Goal: Task Accomplishment & Management: Manage account settings

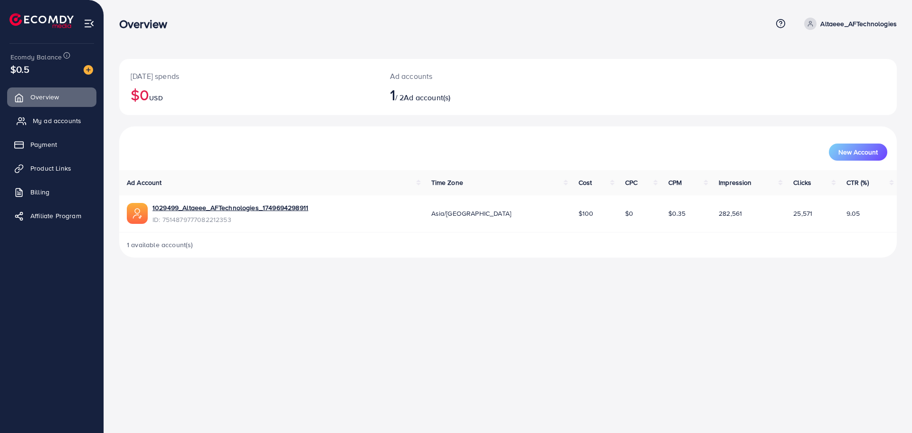
click at [49, 119] on span "My ad accounts" at bounding box center [57, 121] width 48 height 10
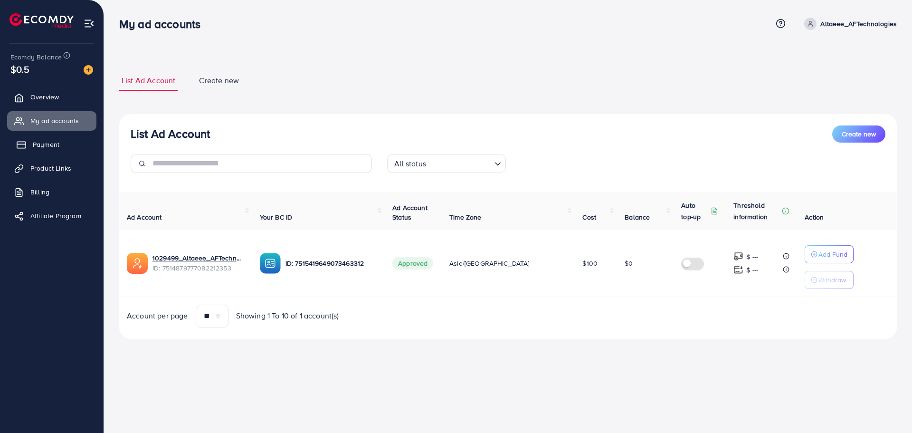
click at [51, 144] on span "Payment" at bounding box center [46, 145] width 27 height 10
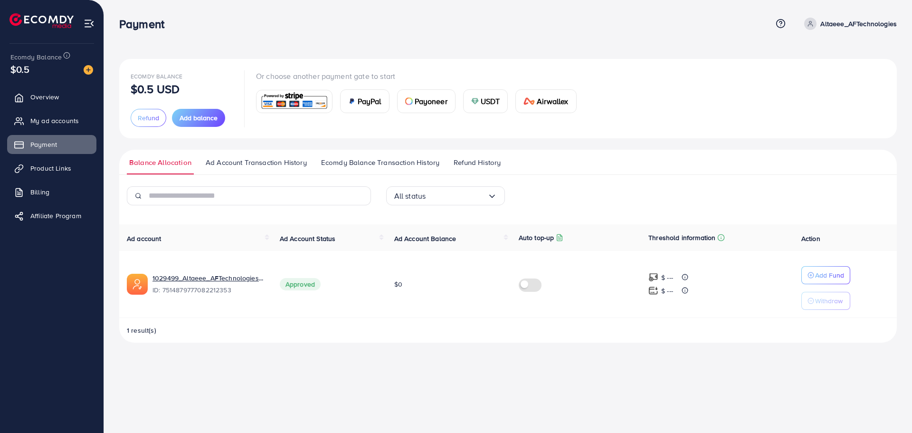
click at [66, 72] on div "$0.5" at bounding box center [51, 69] width 83 height 14
click at [57, 59] on span "Ecomdy Balance" at bounding box center [35, 57] width 51 height 10
click at [33, 192] on span "Billing" at bounding box center [42, 192] width 19 height 10
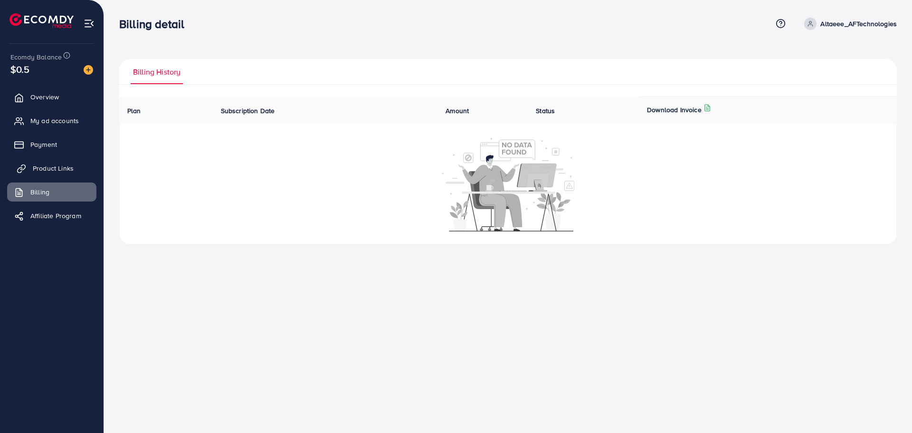
click at [40, 171] on span "Product Links" at bounding box center [53, 168] width 41 height 10
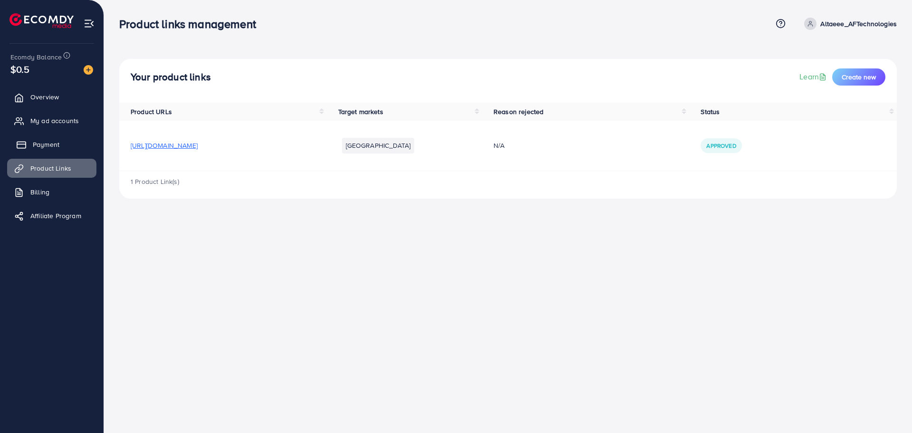
click at [42, 147] on span "Payment" at bounding box center [46, 145] width 27 height 10
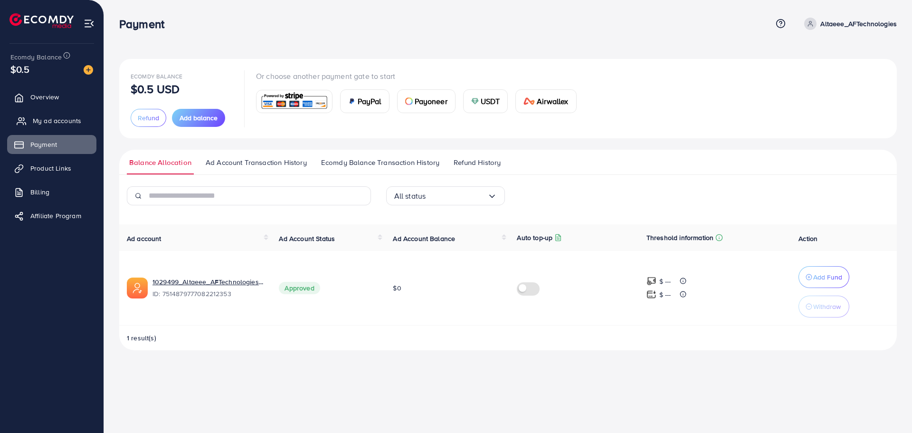
click at [46, 113] on link "My ad accounts" at bounding box center [51, 120] width 89 height 19
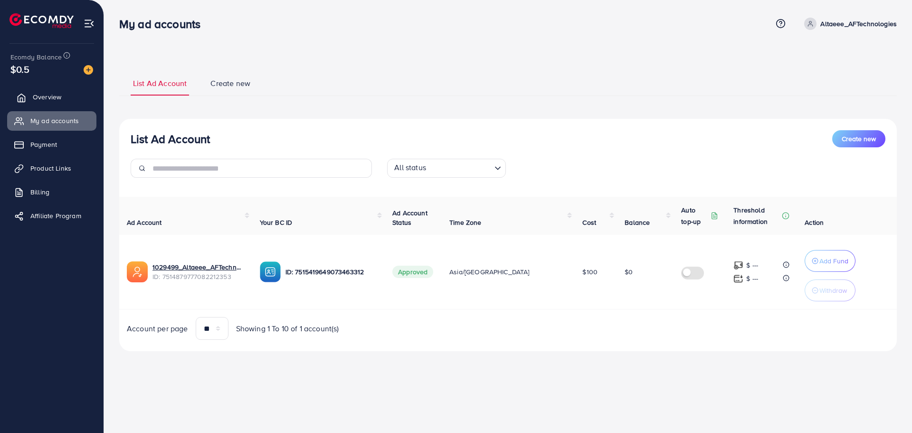
click at [46, 90] on link "Overview" at bounding box center [51, 96] width 89 height 19
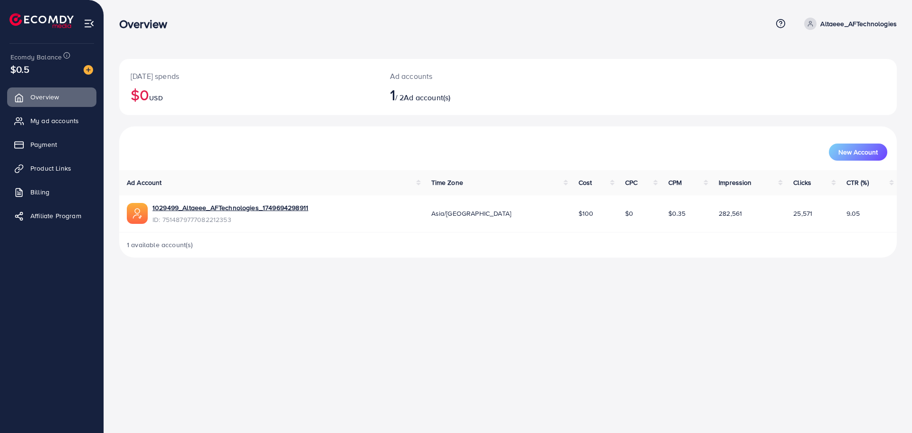
click at [28, 78] on div "Ecomdy Balance $0.5" at bounding box center [52, 64] width 88 height 40
click at [26, 69] on span "$0.5" at bounding box center [19, 69] width 19 height 14
click at [38, 91] on link "Overview" at bounding box center [51, 96] width 89 height 19
click at [24, 62] on span "$0.5" at bounding box center [19, 69] width 19 height 14
click at [92, 67] on img at bounding box center [89, 70] width 10 height 10
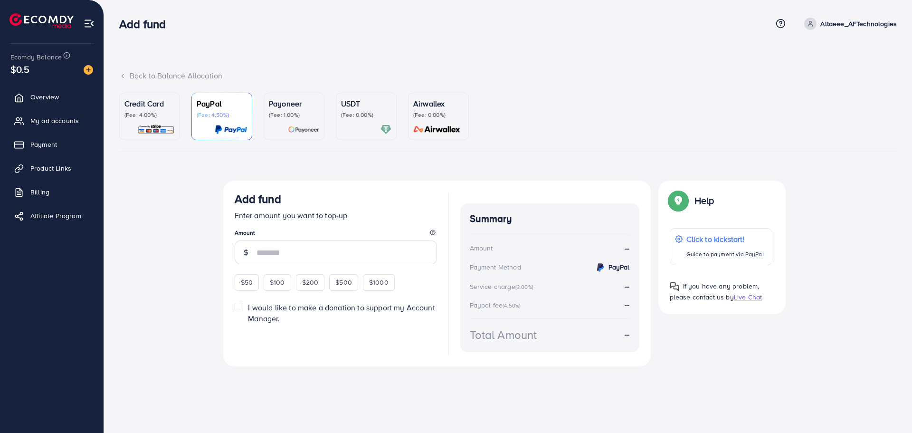
click at [132, 141] on ul "Credit Card (Fee: 4.00%) PayPal (Fee: 4.50%) Payoneer (Fee: 1.00%) USDT (Fee: 0…" at bounding box center [508, 122] width 778 height 59
click at [147, 106] on p "Credit Card" at bounding box center [150, 103] width 50 height 11
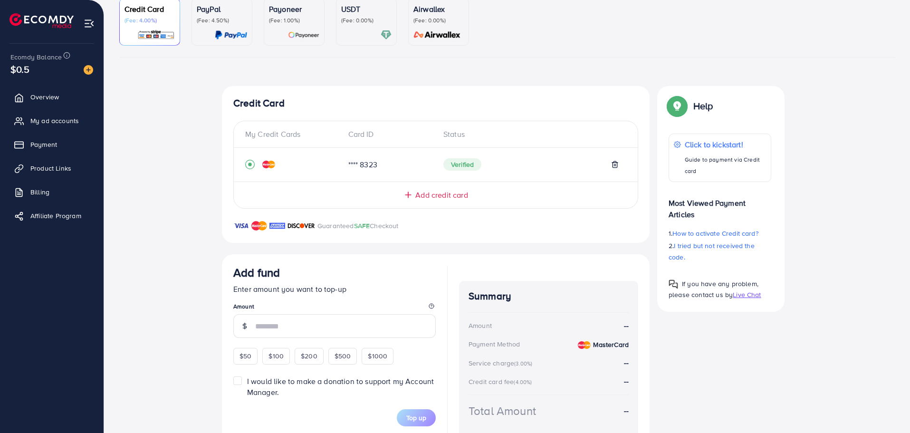
scroll to position [95, 0]
click at [418, 192] on span "Add credit card" at bounding box center [441, 194] width 52 height 11
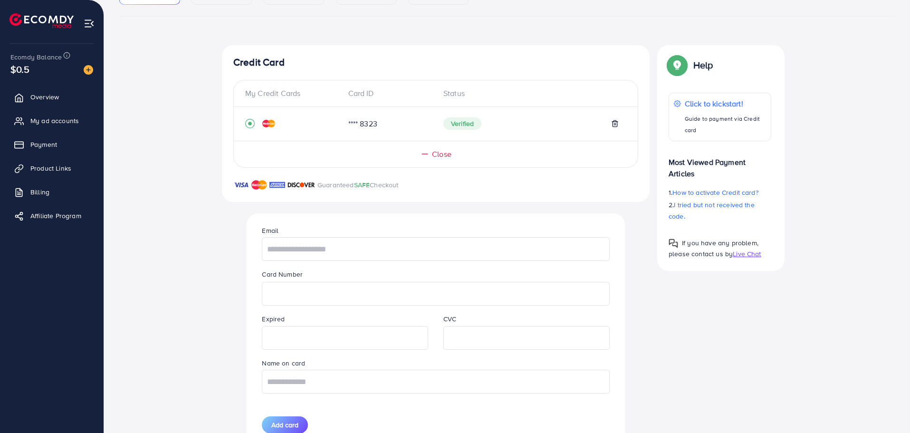
scroll to position [190, 0]
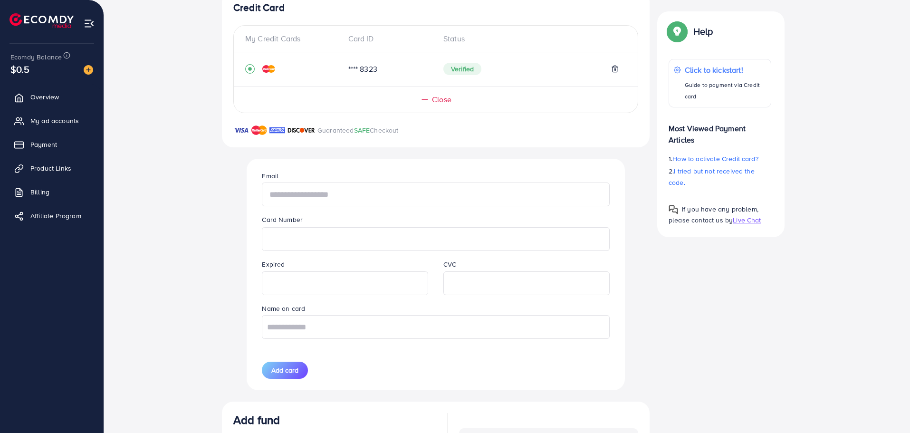
click at [312, 201] on input "text" at bounding box center [435, 194] width 347 height 24
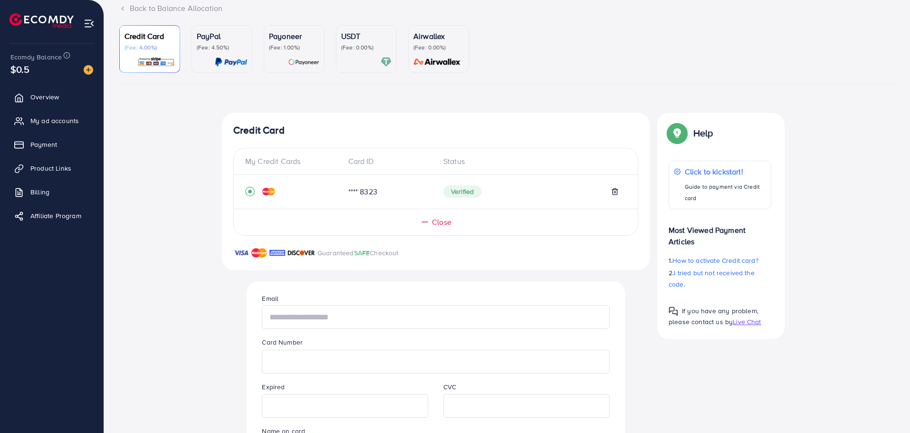
scroll to position [50, 0]
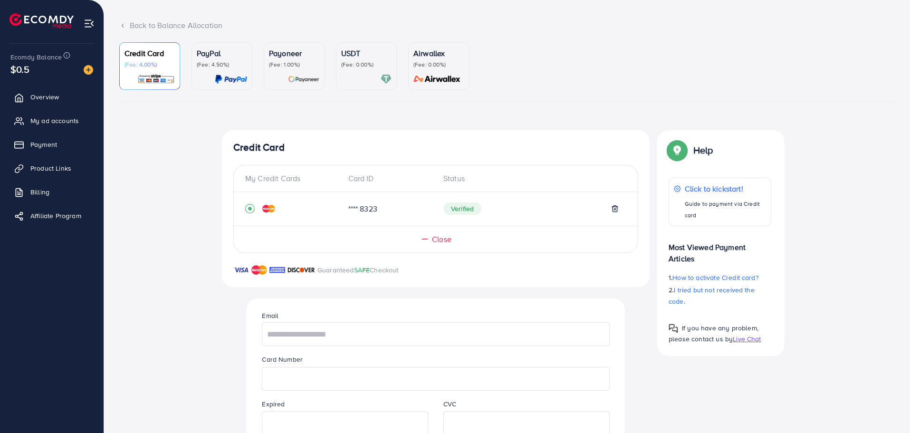
click at [276, 176] on div "My Credit Cards" at bounding box center [293, 178] width 96 height 11
click at [292, 179] on div "My Credit Cards" at bounding box center [293, 178] width 96 height 11
click at [397, 176] on div "Card ID" at bounding box center [389, 178] width 96 height 11
click at [376, 173] on div "Card ID" at bounding box center [389, 178] width 96 height 11
click at [369, 176] on div "Card ID" at bounding box center [389, 178] width 96 height 11
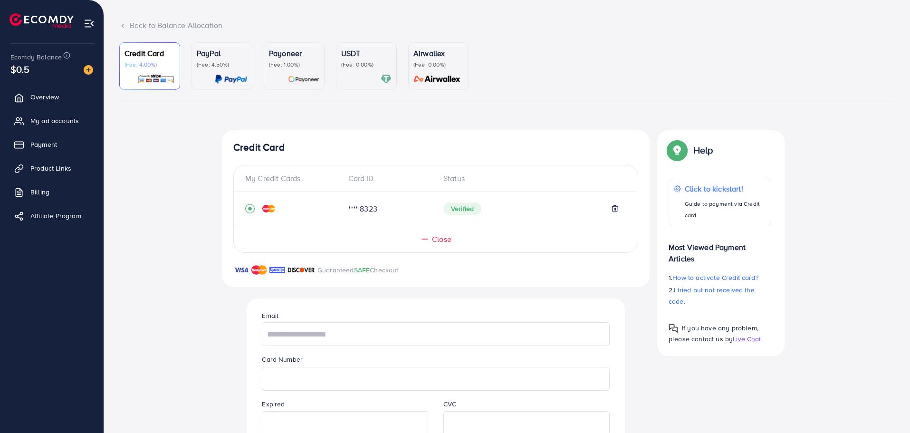
click at [450, 178] on div "Status" at bounding box center [531, 178] width 191 height 11
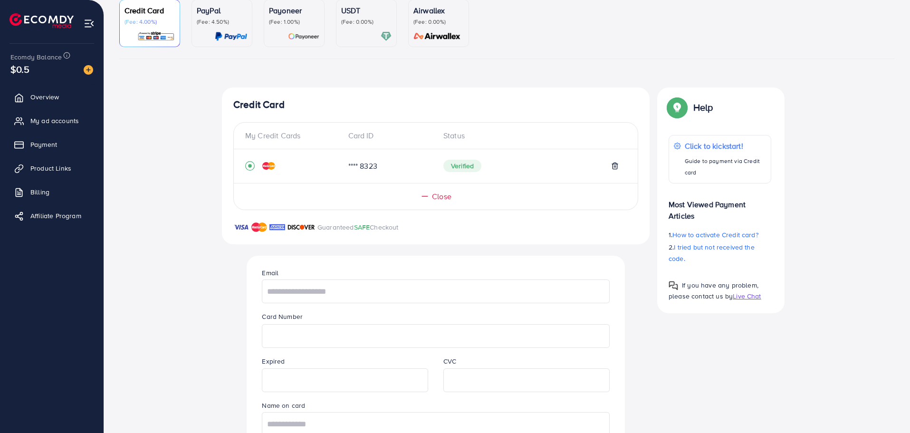
scroll to position [145, 0]
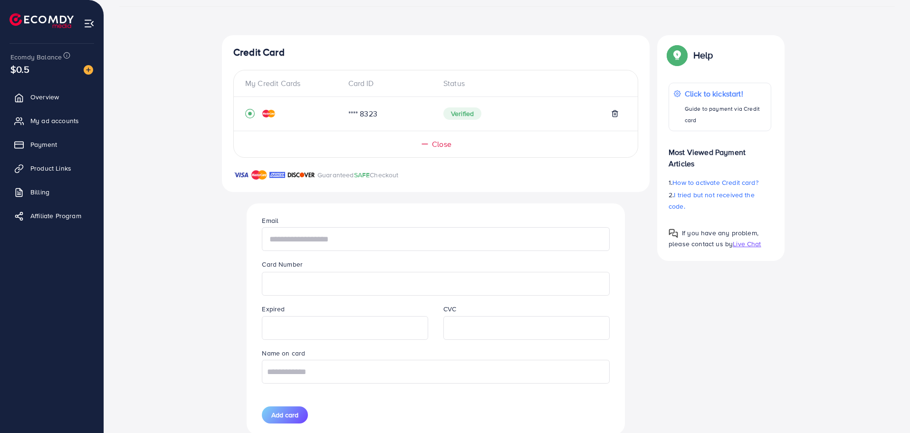
click at [310, 241] on input "text" at bounding box center [435, 239] width 347 height 24
click at [385, 245] on input "text" at bounding box center [435, 239] width 347 height 24
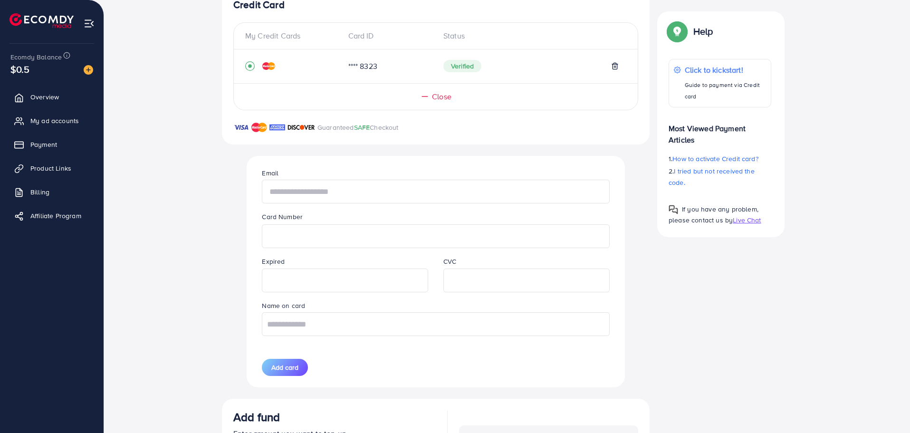
click at [369, 191] on input "text" at bounding box center [435, 192] width 347 height 24
type input "***"
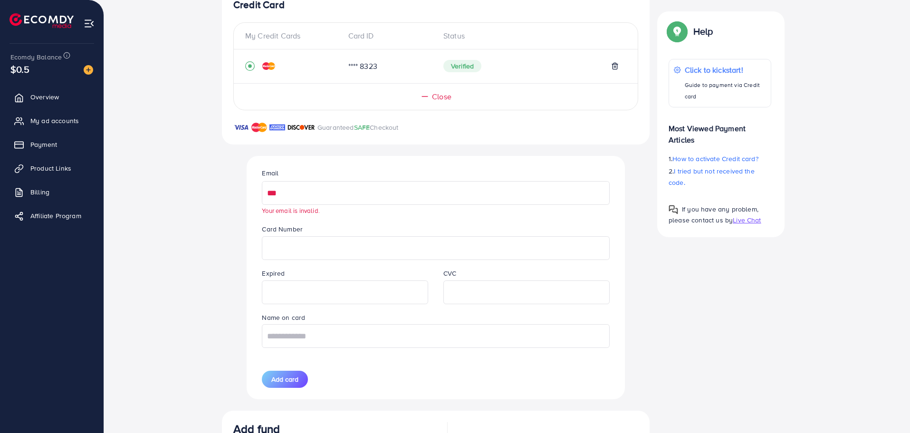
drag, startPoint x: 286, startPoint y: 187, endPoint x: 170, endPoint y: 202, distance: 117.4
click at [170, 202] on div "Top-up Success! Thanks you for your purchase. Please check your balance again. …" at bounding box center [507, 304] width 776 height 632
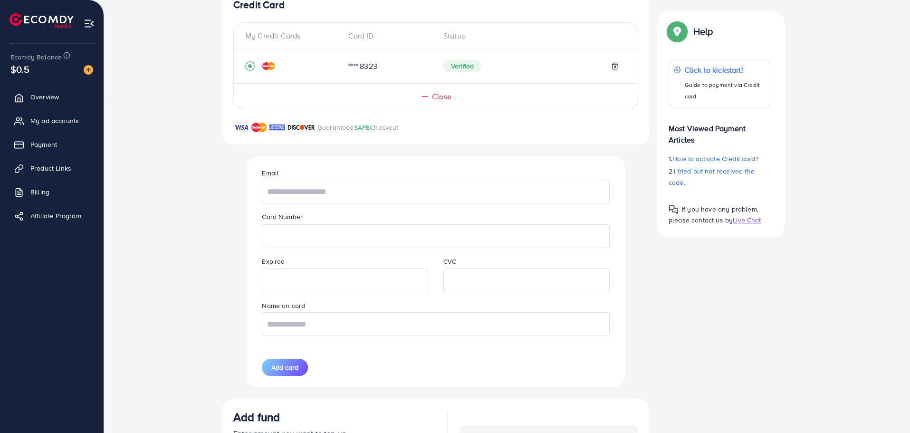
click at [333, 175] on div "Email" at bounding box center [435, 185] width 363 height 36
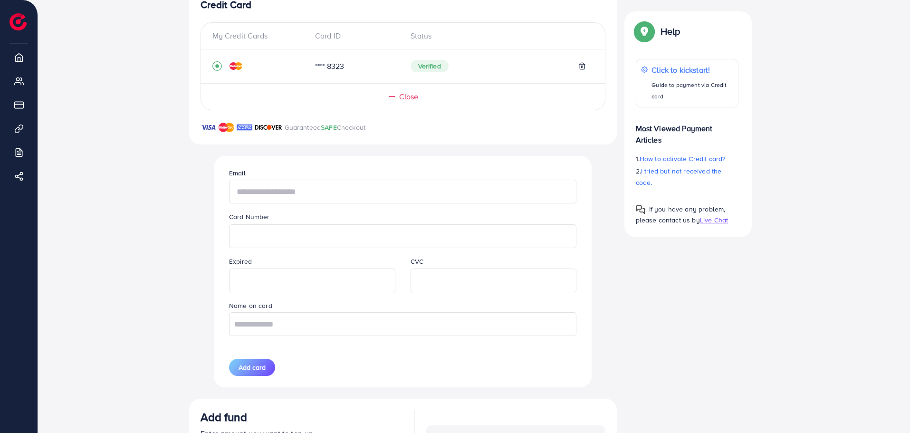
click at [256, 196] on input "text" at bounding box center [402, 192] width 347 height 24
click at [259, 184] on input "text" at bounding box center [402, 192] width 347 height 24
paste input "**********"
type input "**********"
click at [291, 325] on input "text" at bounding box center [402, 324] width 347 height 24
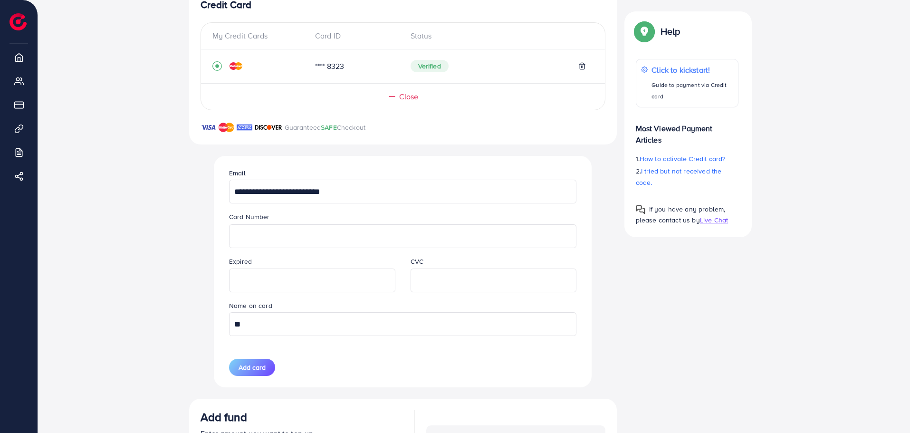
type input "*"
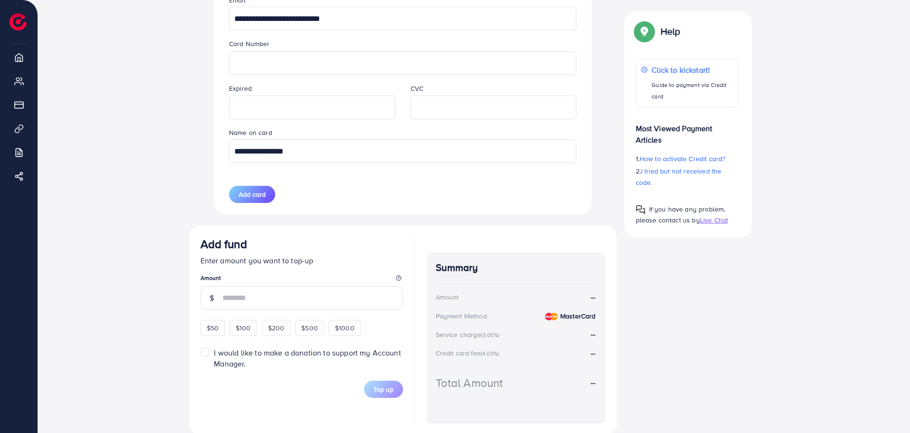
scroll to position [383, 0]
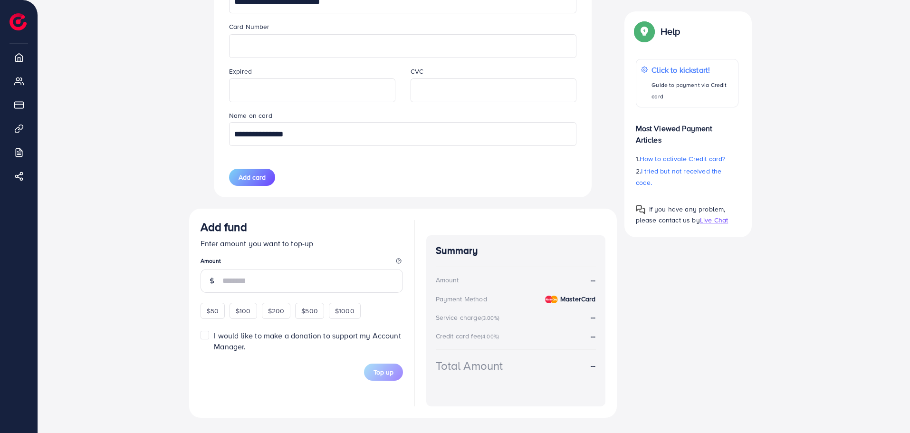
type input "**********"
click at [277, 276] on input "number" at bounding box center [312, 281] width 181 height 24
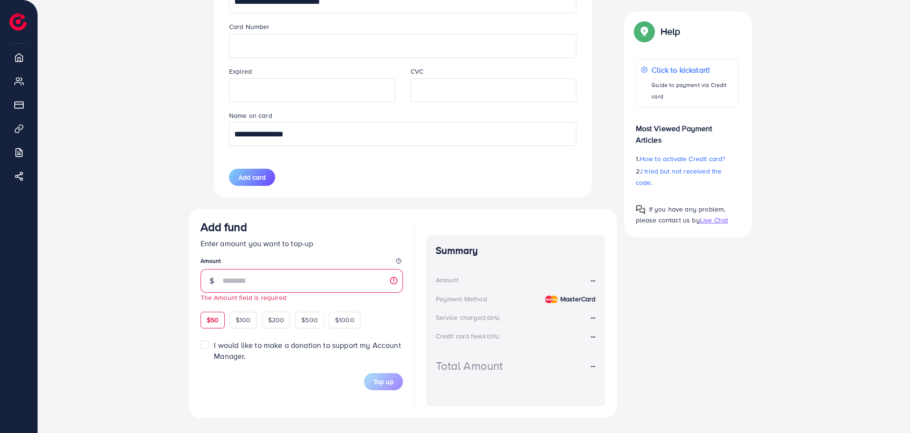
click at [206, 312] on div "$50" at bounding box center [213, 320] width 24 height 16
type input "**"
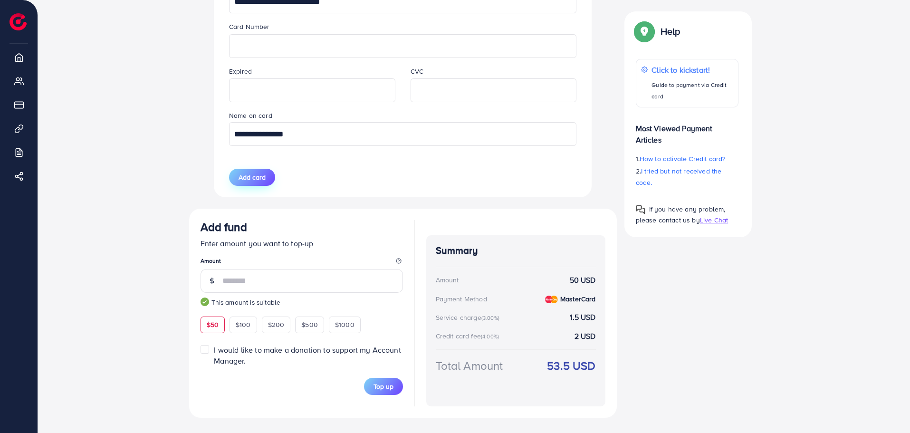
click at [243, 179] on span "Add card" at bounding box center [252, 178] width 27 height 10
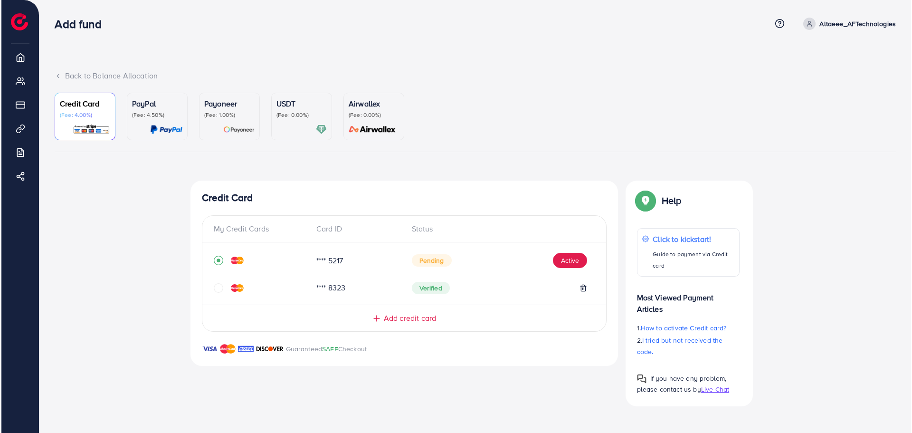
scroll to position [0, 0]
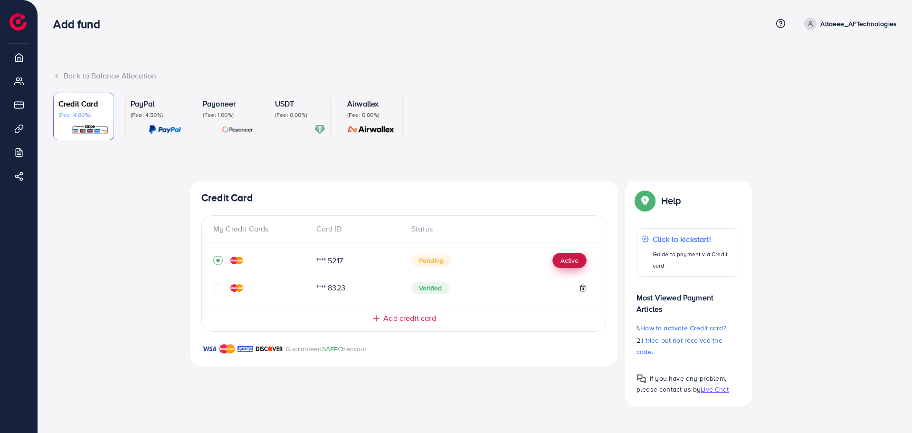
click at [565, 261] on button "Active" at bounding box center [570, 260] width 34 height 15
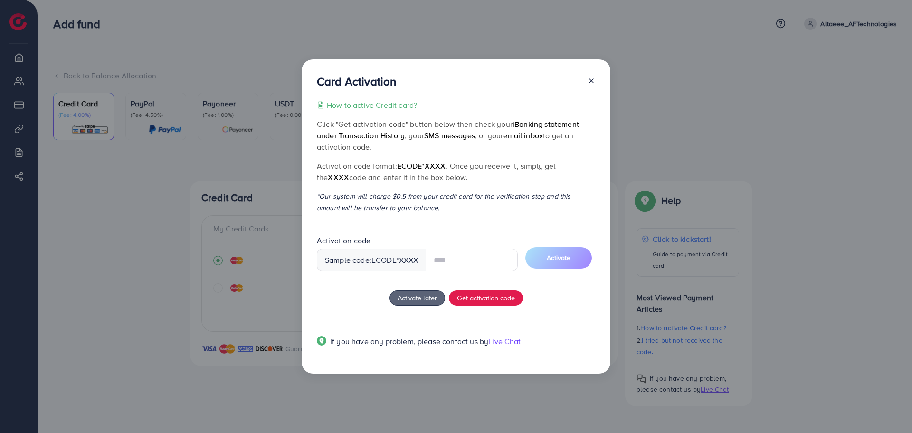
click at [486, 262] on input "text" at bounding box center [472, 260] width 92 height 23
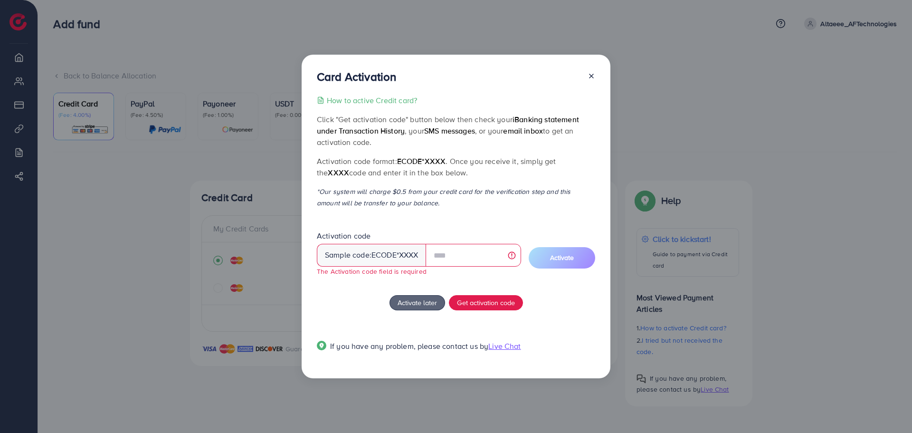
click at [450, 279] on span "Activation code Sample code: ecode *XXXX The Activation code field is required" at bounding box center [419, 257] width 204 height 52
click at [486, 258] on input "text" at bounding box center [474, 255] width 96 height 23
type input "****"
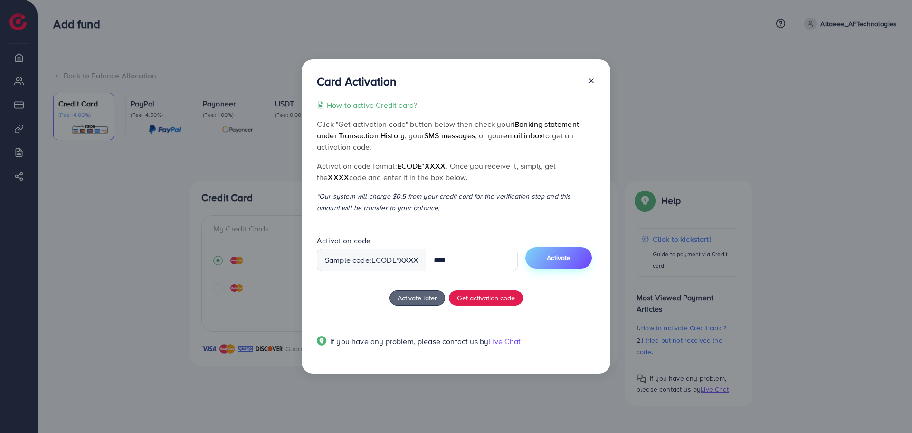
click at [541, 264] on button "Activate" at bounding box center [559, 257] width 67 height 21
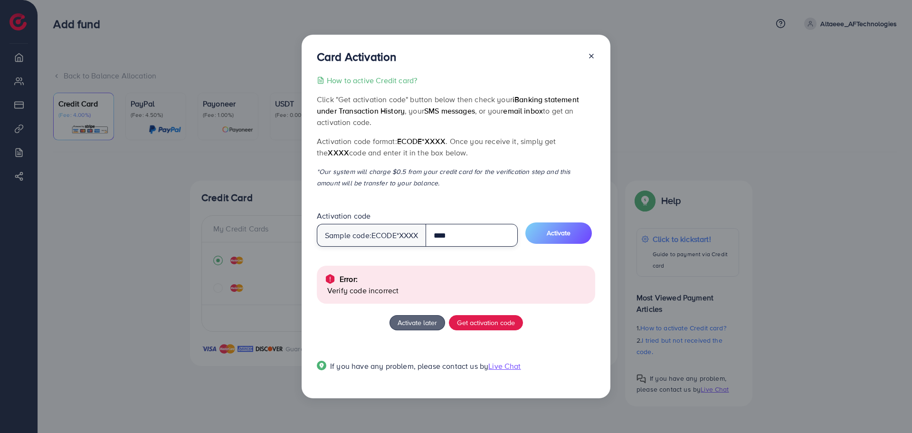
drag, startPoint x: 462, startPoint y: 239, endPoint x: 403, endPoint y: 248, distance: 60.2
click at [403, 248] on span "Activation code Sample code: ecode *XXXX ****" at bounding box center [417, 232] width 201 height 43
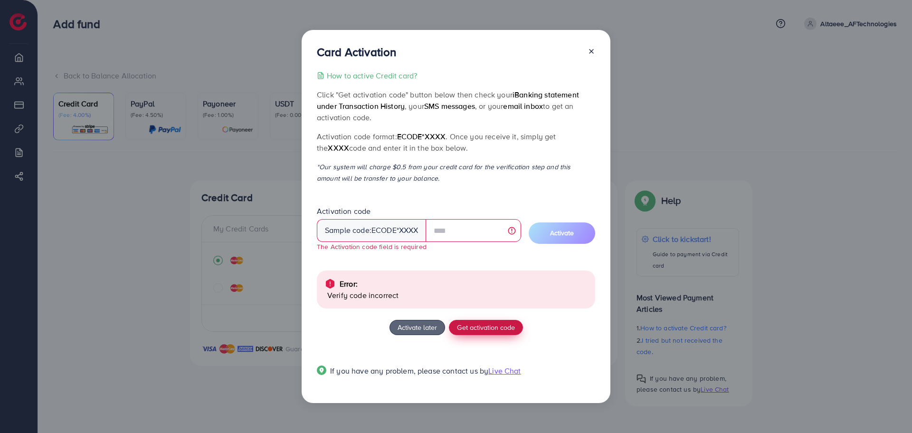
click at [469, 335] on button "Get activation code" at bounding box center [486, 327] width 74 height 15
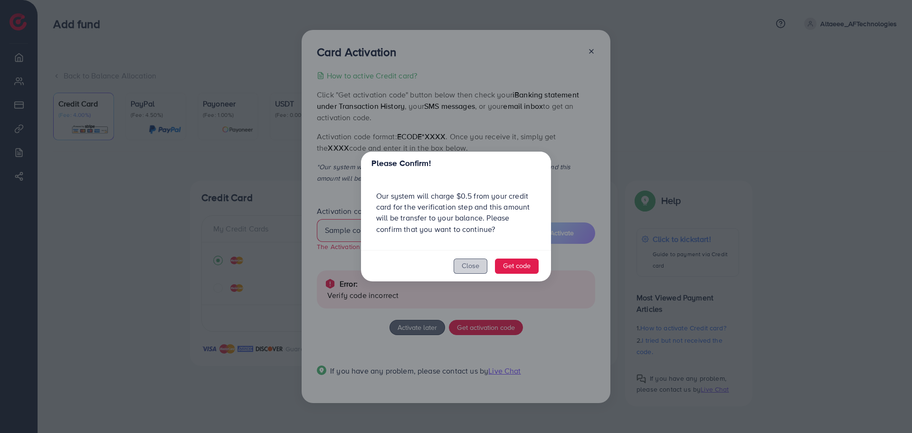
click at [478, 269] on button "Close" at bounding box center [471, 266] width 34 height 15
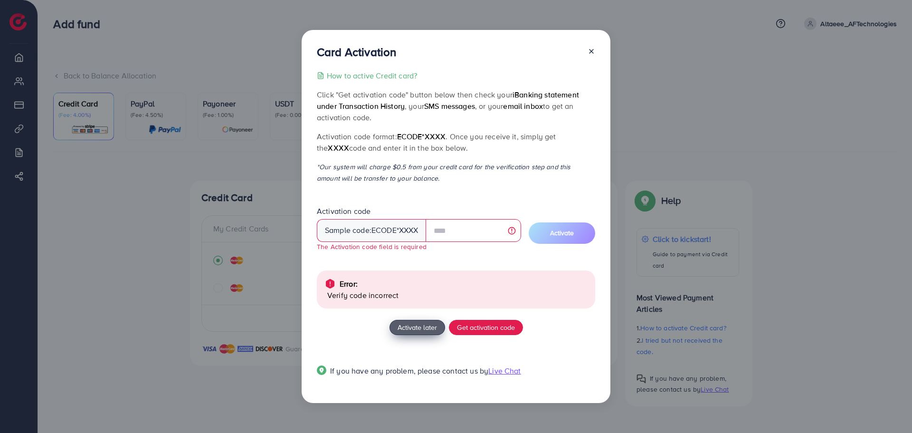
click at [424, 328] on span "Activate later" at bounding box center [417, 327] width 39 height 10
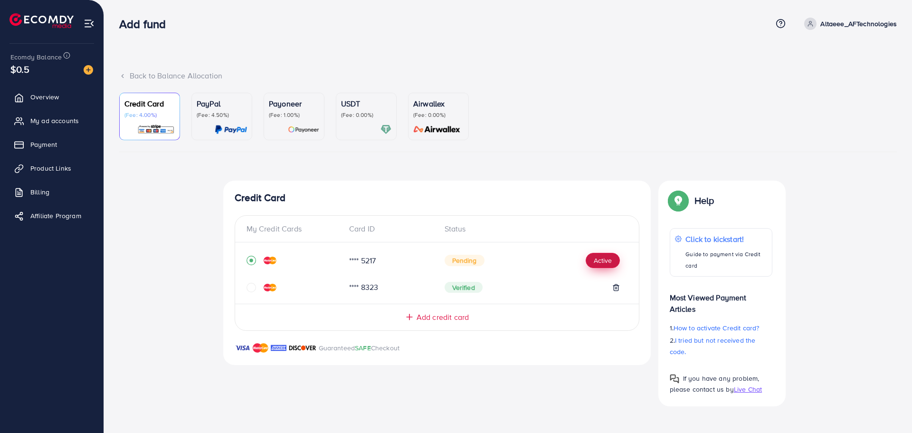
click at [602, 265] on button "Active" at bounding box center [603, 260] width 34 height 15
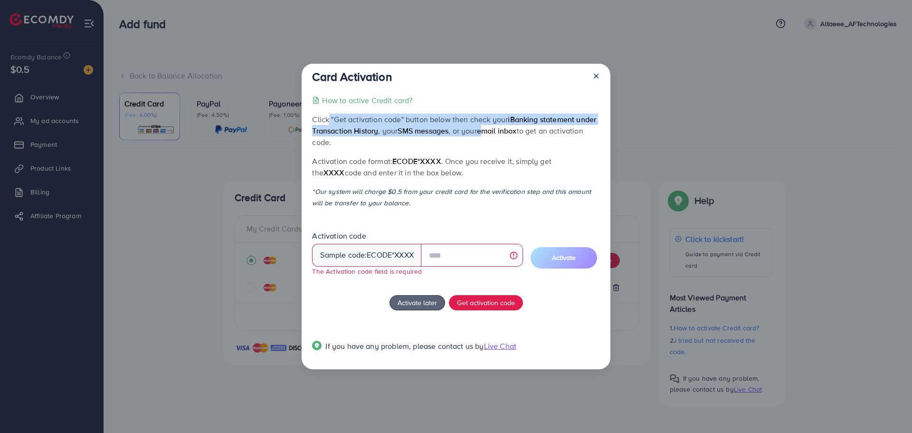
drag, startPoint x: 324, startPoint y: 120, endPoint x: 493, endPoint y: 125, distance: 169.2
click at [490, 126] on p "Click "Get activation code" button below then check your iBanking statement und…" at bounding box center [456, 131] width 288 height 34
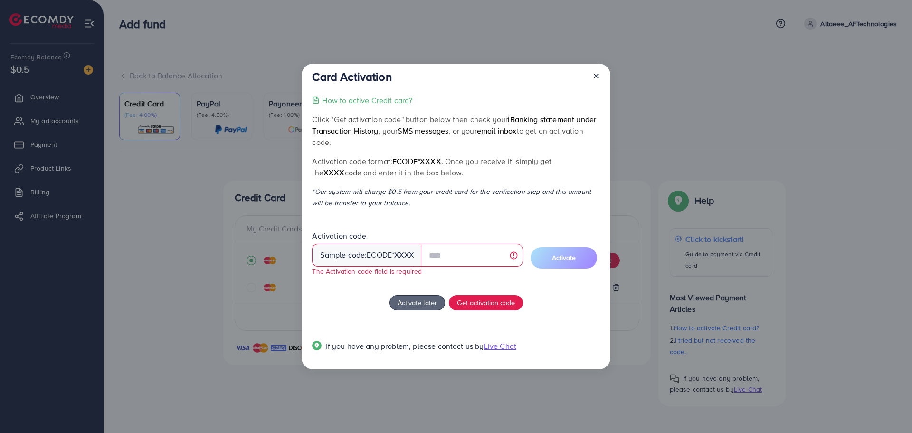
click at [442, 196] on p "*Our system will charge $0.5 from your credit card for the verification step an…" at bounding box center [456, 197] width 288 height 23
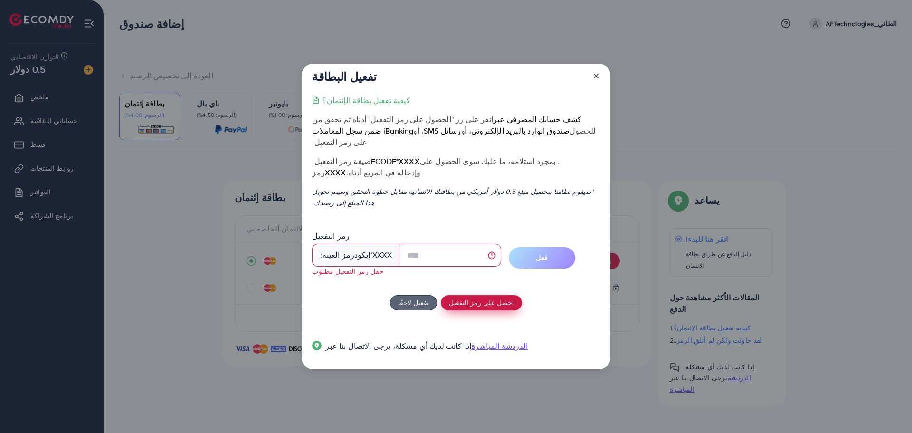
click at [479, 297] on font "احصل على رمز التفعيل" at bounding box center [481, 302] width 65 height 10
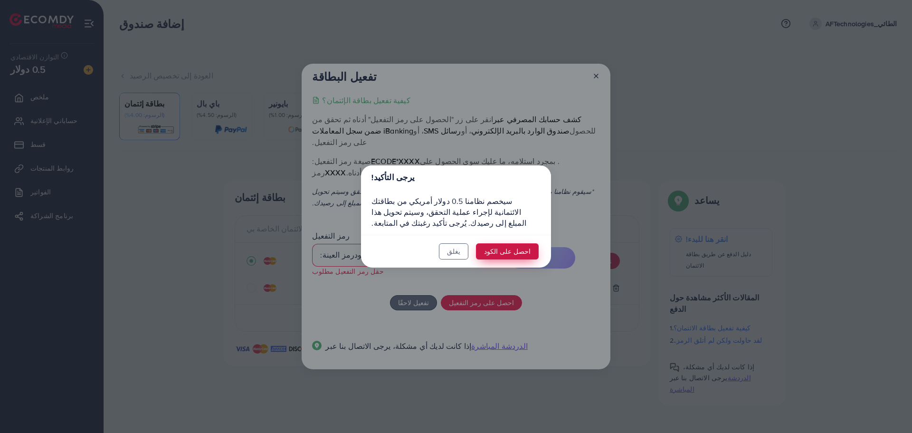
click at [512, 251] on font "احصل على الكود" at bounding box center [507, 252] width 47 height 10
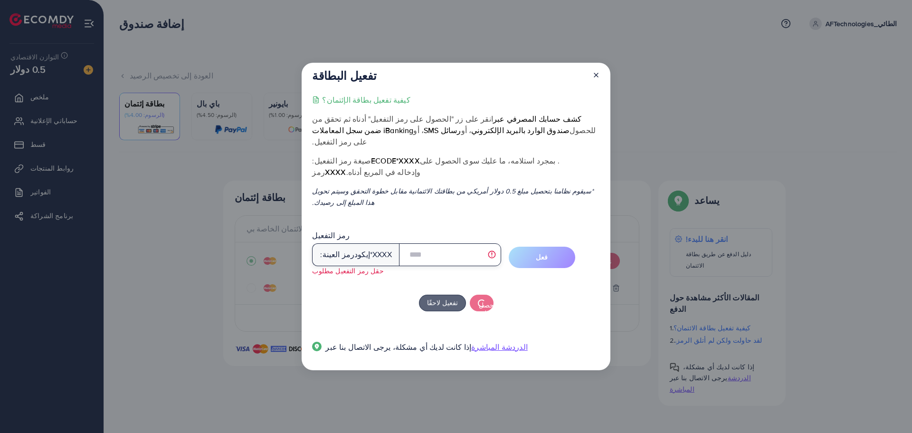
click at [435, 243] on input "text" at bounding box center [450, 254] width 102 height 23
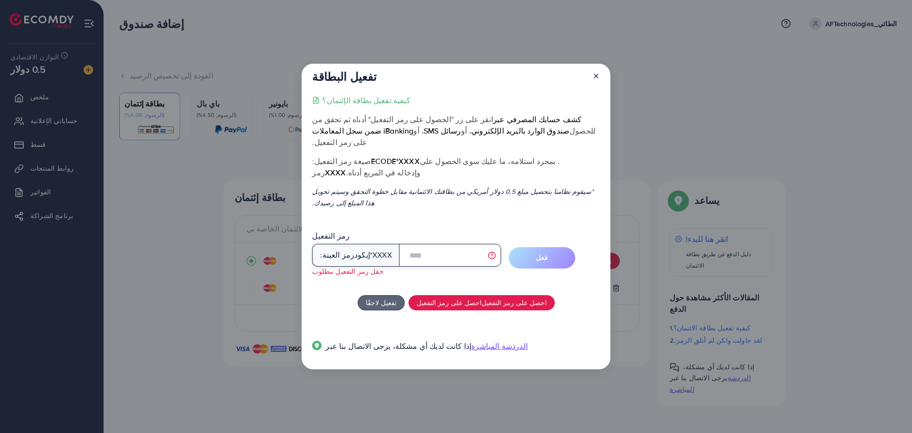
click at [456, 246] on input "text" at bounding box center [450, 255] width 102 height 23
click at [455, 249] on input "text" at bounding box center [450, 255] width 102 height 23
click at [550, 333] on div "إذا كانت لديك أي مشكلة، يرجى الاتصال بنا عبر الدردشة المباشرة" at bounding box center [456, 348] width 288 height 30
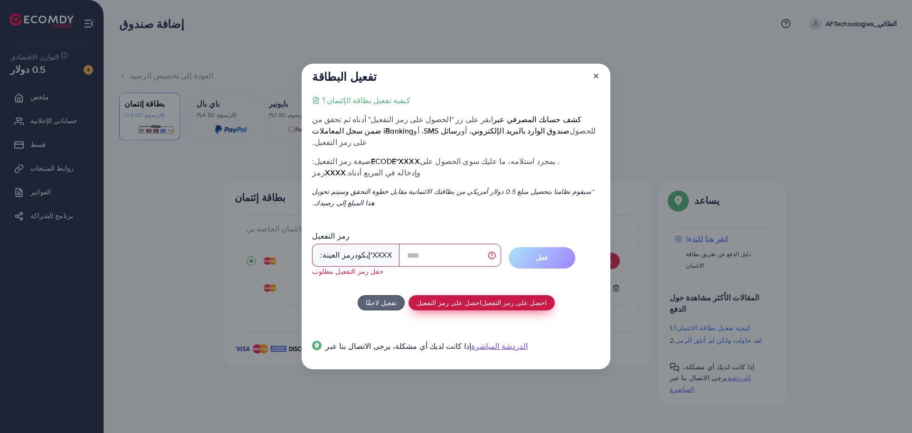
click at [523, 297] on font "احصل على رمز التفعيل" at bounding box center [514, 302] width 65 height 10
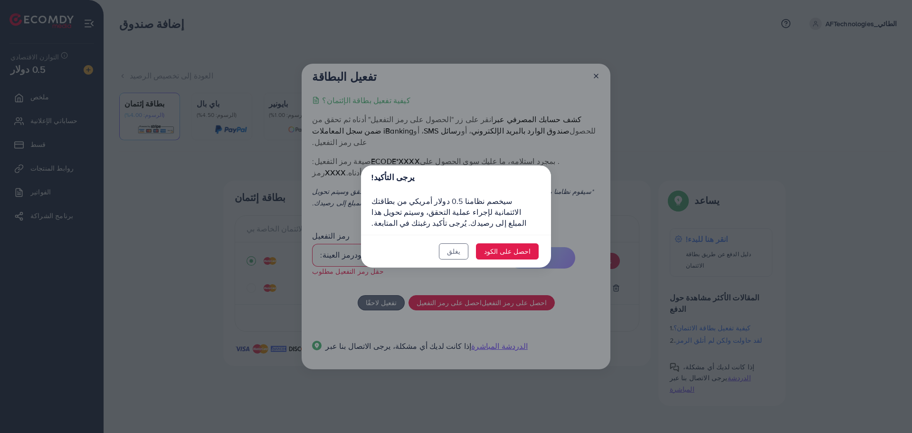
click at [506, 282] on div "يرجى التأكيد! سيخصم نظامنا 0.5 دولار أمريكي من بطاقتك الائتمانية لإجراء عملية ا…" at bounding box center [456, 216] width 912 height 433
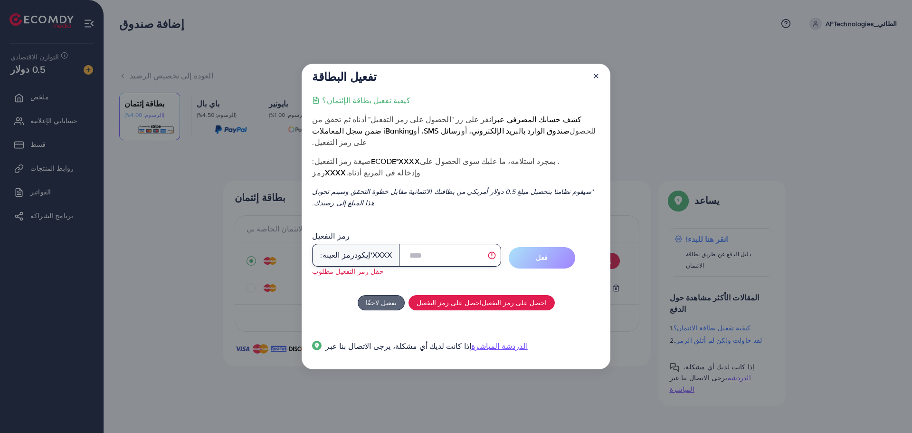
click at [455, 244] on input "text" at bounding box center [450, 255] width 102 height 23
type input "******"
drag, startPoint x: 427, startPoint y: 254, endPoint x: 370, endPoint y: 256, distance: 56.6
click at [370, 256] on div "رمز العينة: إيكود *XXXX ******" at bounding box center [406, 255] width 189 height 23
click at [595, 78] on line at bounding box center [597, 76] width 4 height 4
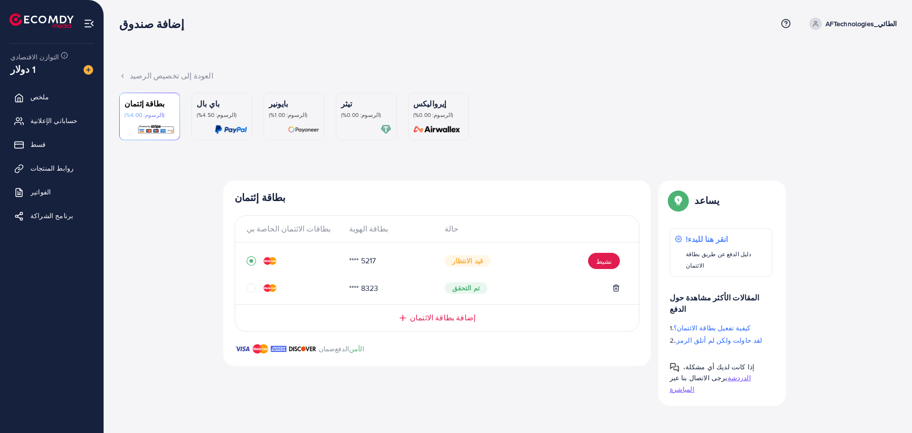
click at [584, 393] on div "إضافة صندوق مركز المساعدة اتصل بالدعم المصطلح والسياسة معلومات عنا الطائي_AFTec…" at bounding box center [456, 216] width 912 height 433
click at [141, 118] on font "(الرسوم: 4.00%)" at bounding box center [145, 115] width 40 height 8
click at [57, 67] on div "1 دولار" at bounding box center [51, 69] width 83 height 14
click at [86, 71] on img at bounding box center [89, 70] width 10 height 10
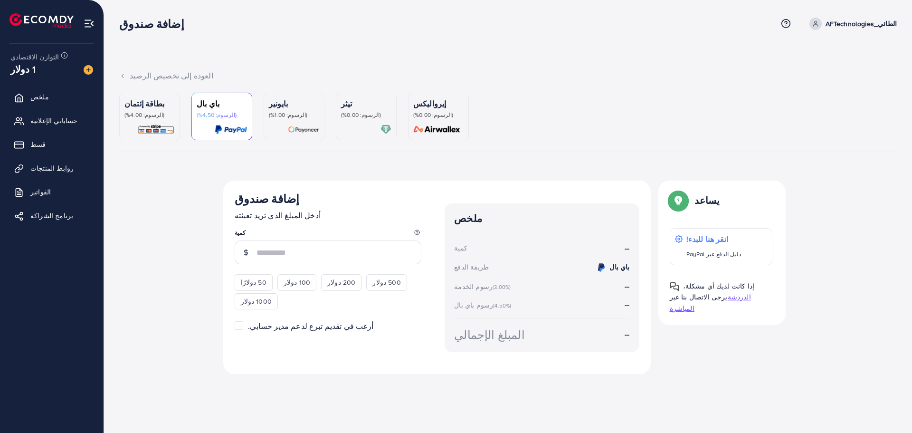
click at [153, 112] on font "(الرسوم: 4.00%)" at bounding box center [145, 115] width 40 height 8
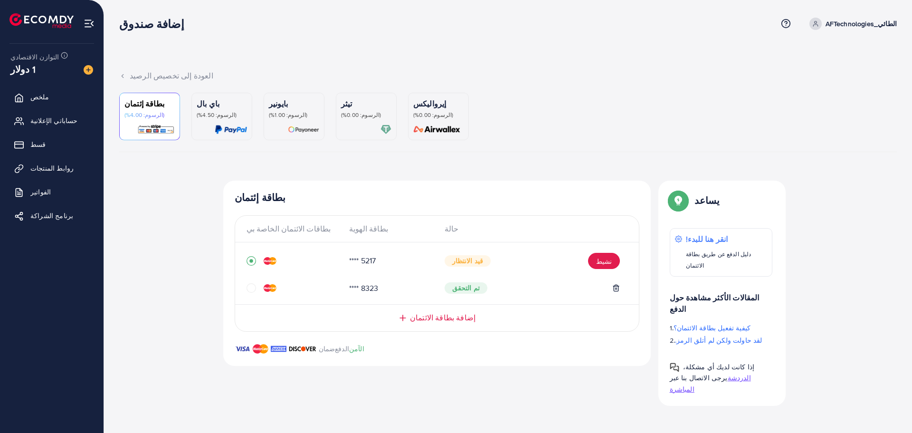
click at [465, 257] on font "قيد الانتظار" at bounding box center [467, 261] width 31 height 10
click at [552, 363] on div "ضمان الدفع الآمن" at bounding box center [437, 354] width 428 height 23
click at [604, 267] on button "نشيط" at bounding box center [604, 261] width 32 height 16
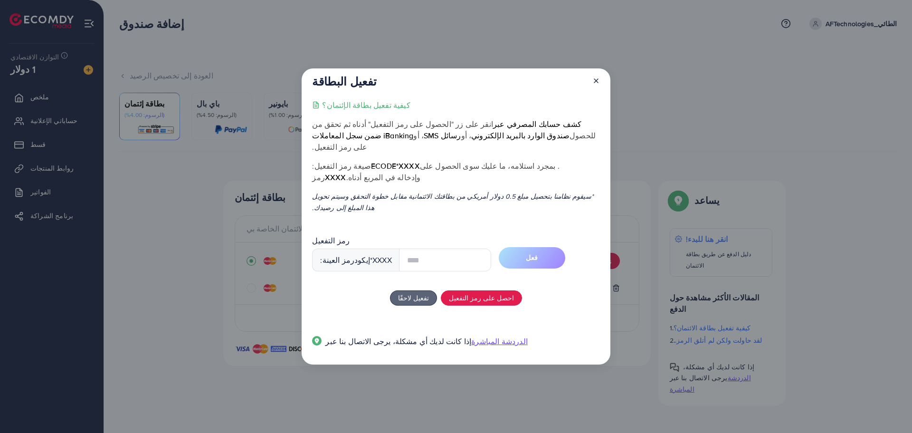
click at [594, 86] on div at bounding box center [592, 84] width 15 height 18
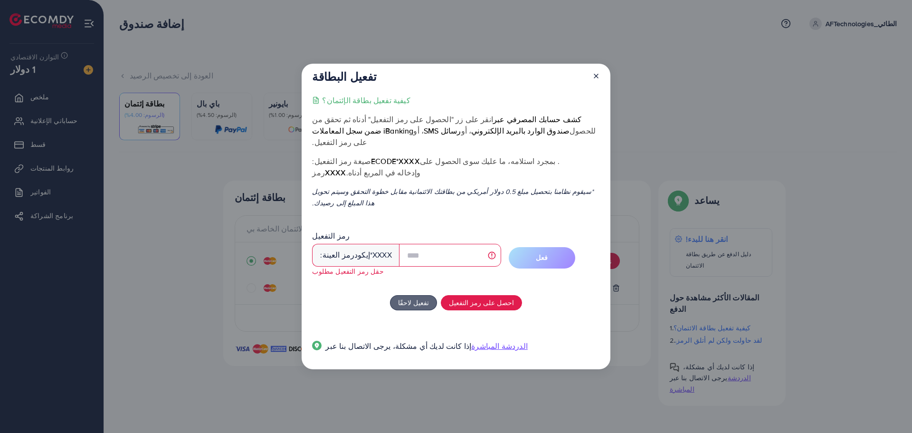
click at [357, 267] on font "حقل رمز التفعيل مطلوب" at bounding box center [347, 271] width 71 height 9
click at [402, 249] on input "text" at bounding box center [450, 255] width 102 height 23
click at [426, 256] on input "***" at bounding box center [450, 255] width 102 height 23
type input "****"
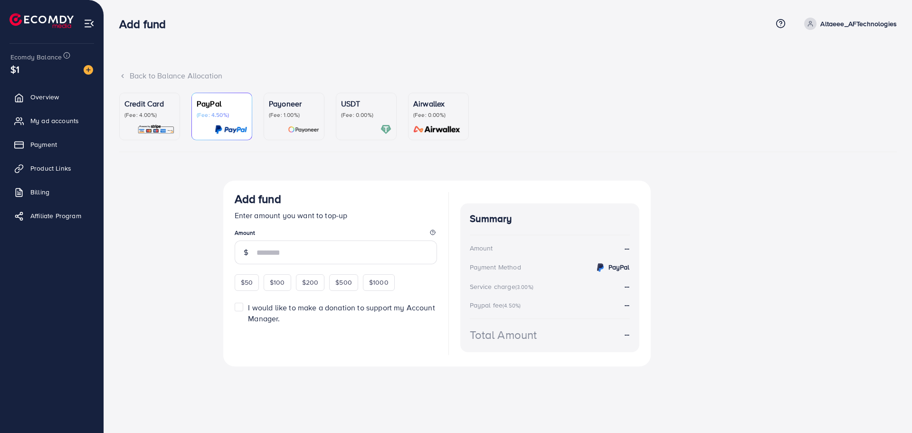
click at [159, 120] on div "Credit Card (Fee: 4.00%)" at bounding box center [150, 116] width 50 height 37
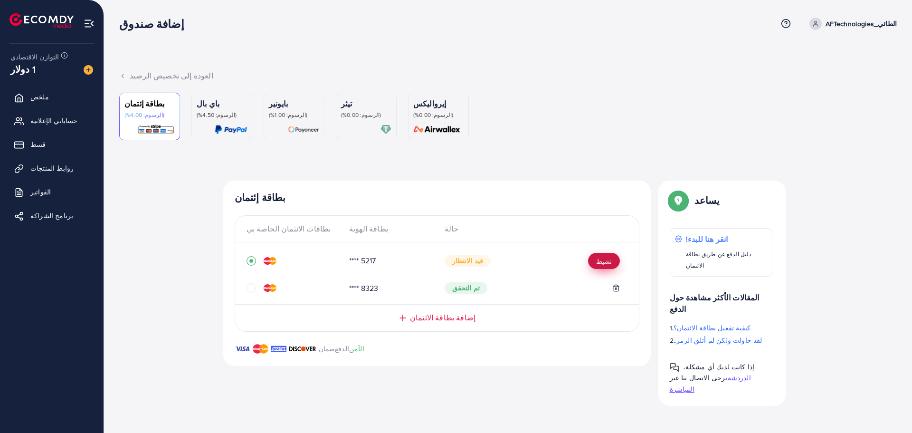
click at [609, 259] on font "نشيط" at bounding box center [604, 262] width 16 height 10
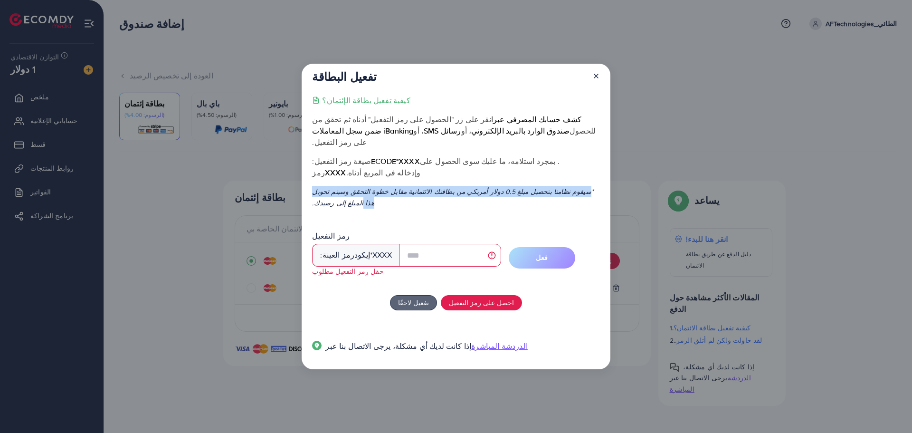
drag, startPoint x: 591, startPoint y: 189, endPoint x: 311, endPoint y: 199, distance: 280.1
click at [311, 199] on div "تفعيل البطاقة كيفية تفعيل بطاقة الإئتمان؟ انقر على زر "الحصول على رمز التفعيل" …" at bounding box center [456, 217] width 309 height 306
click at [598, 80] on icon at bounding box center [597, 76] width 8 height 8
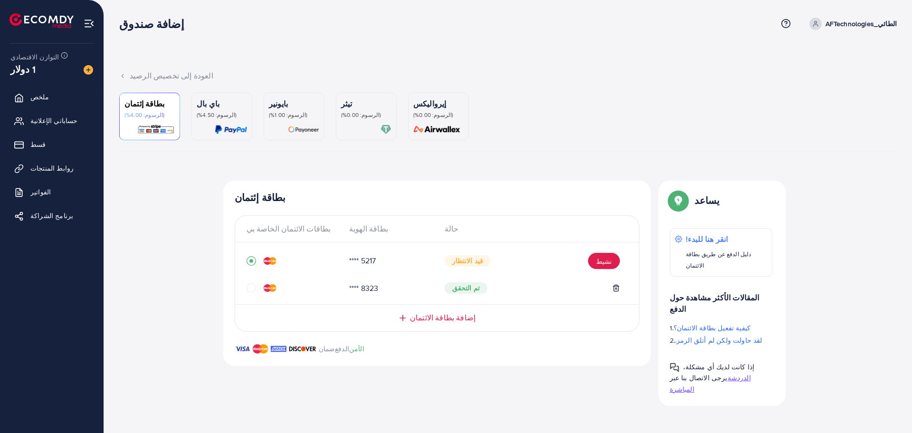
drag, startPoint x: 385, startPoint y: 263, endPoint x: 706, endPoint y: 63, distance: 377.6
click at [714, 61] on div "العودة إلى تخصيص الرصيد بطاقة إئتمان (الرسوم: 4.00%) باي بال (الرسوم: 4.50%) با…" at bounding box center [508, 210] width 808 height 421
click at [65, 67] on div "1 دولار" at bounding box center [51, 69] width 83 height 14
click at [85, 72] on img at bounding box center [89, 70] width 10 height 10
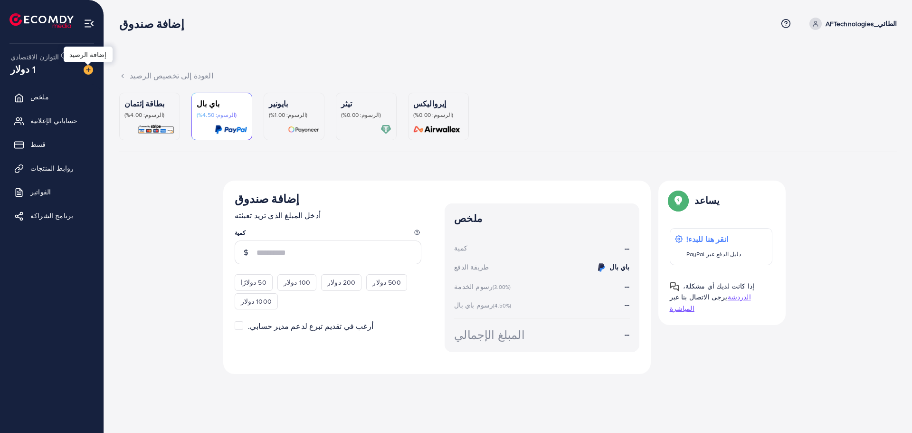
click at [85, 72] on img at bounding box center [89, 70] width 10 height 10
click at [169, 108] on p "بطاقة إئتمان" at bounding box center [150, 103] width 50 height 11
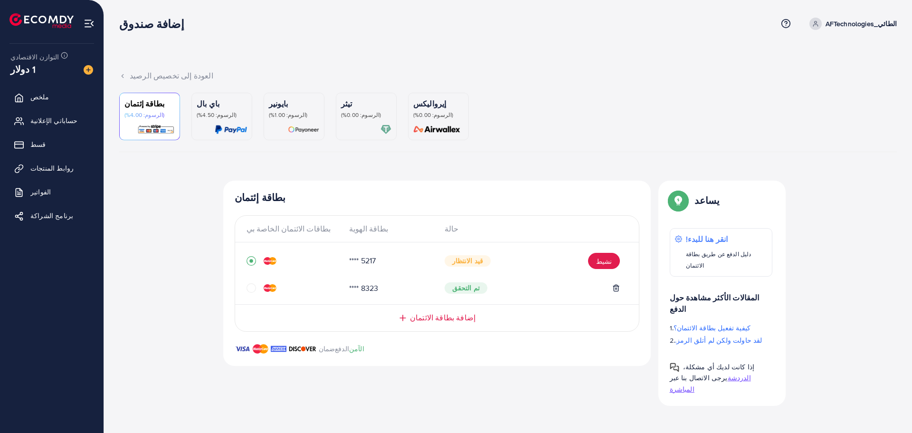
click at [466, 289] on font "تم التحقق" at bounding box center [466, 288] width 28 height 10
click at [561, 83] on div "العودة إلى تخصيص الرصيد" at bounding box center [508, 81] width 778 height 22
click at [473, 286] on span "تم التحقق" at bounding box center [466, 287] width 43 height 11
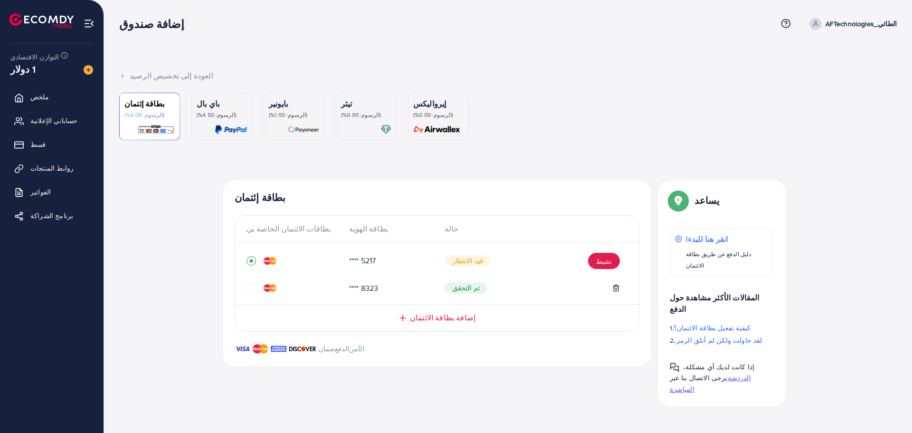
click at [473, 259] on font "قيد الانتظار" at bounding box center [467, 261] width 31 height 10
click at [335, 266] on div at bounding box center [295, 261] width 96 height 10
click at [255, 290] on icon "دائرة" at bounding box center [252, 288] width 10 height 10
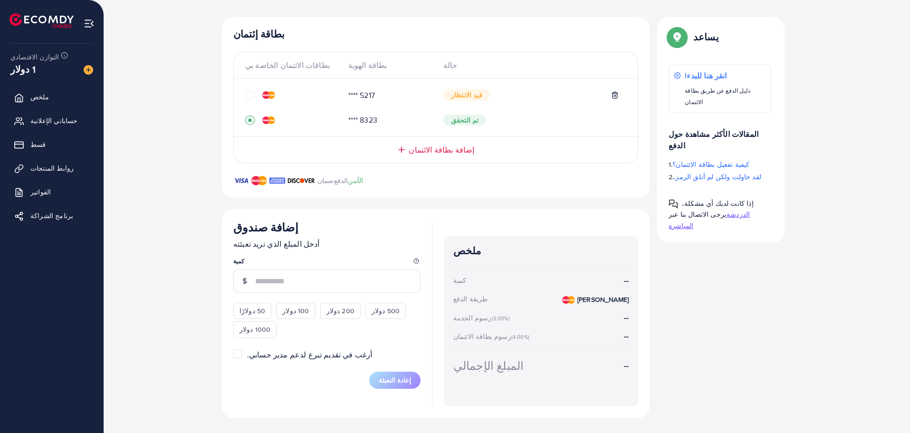
scroll to position [116, 0]
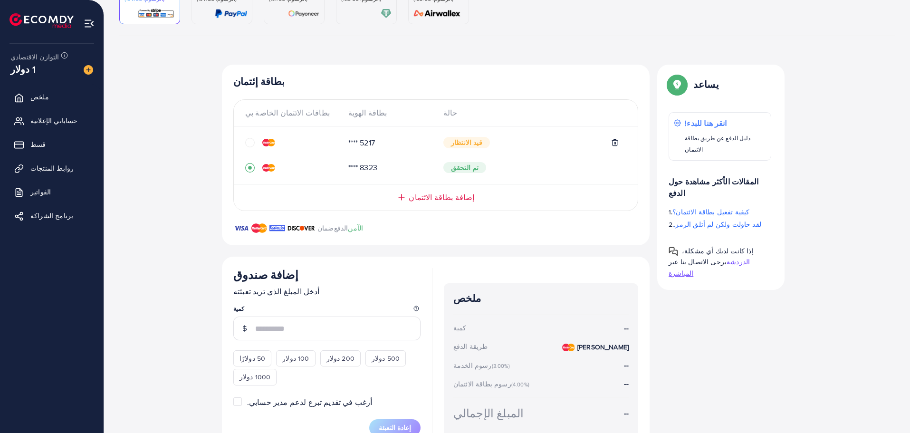
click at [245, 145] on icon "circle" at bounding box center [250, 143] width 10 height 10
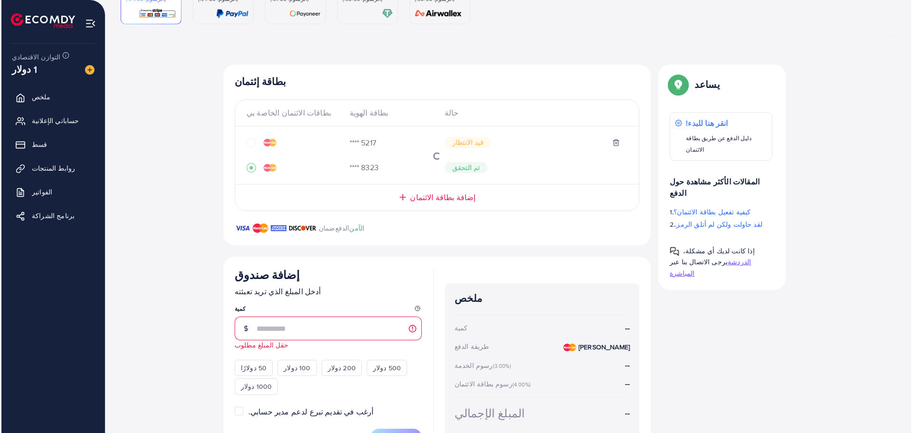
scroll to position [0, 0]
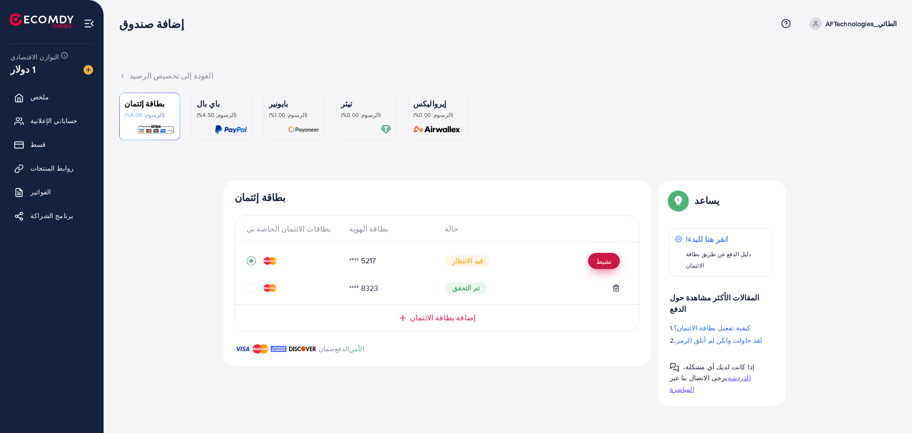
click at [609, 259] on font "نشيط" at bounding box center [604, 262] width 16 height 10
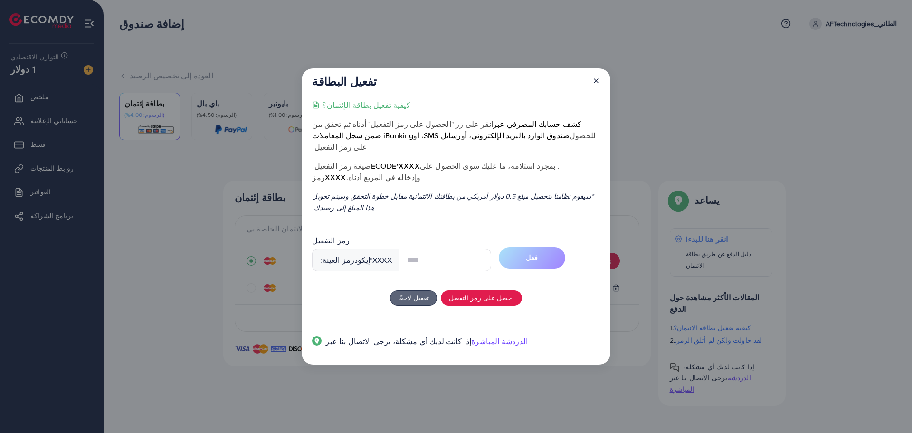
click at [422, 251] on input "text" at bounding box center [445, 260] width 92 height 23
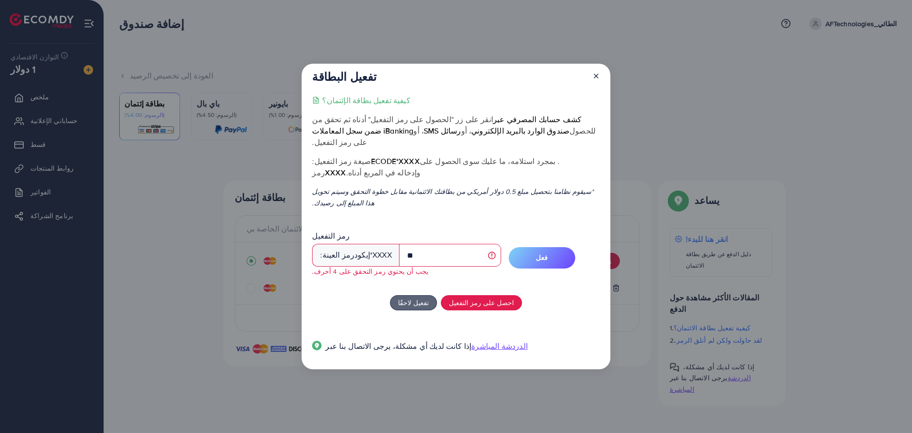
type input "***"
drag, startPoint x: 432, startPoint y: 252, endPoint x: 336, endPoint y: 256, distance: 96.1
click at [336, 256] on div "رمز العينة: إيكود *XXXX ***" at bounding box center [406, 255] width 189 height 23
click at [420, 250] on input "text" at bounding box center [450, 255] width 102 height 23
type input "****"
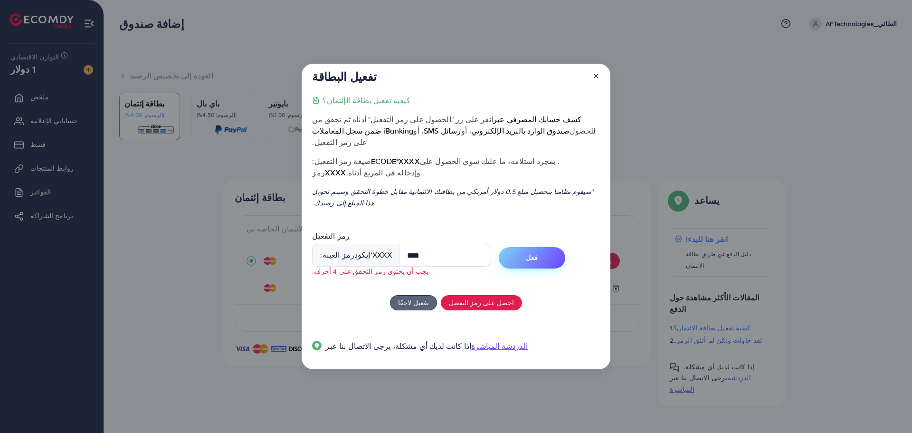
click at [534, 257] on button "فعل" at bounding box center [532, 257] width 67 height 21
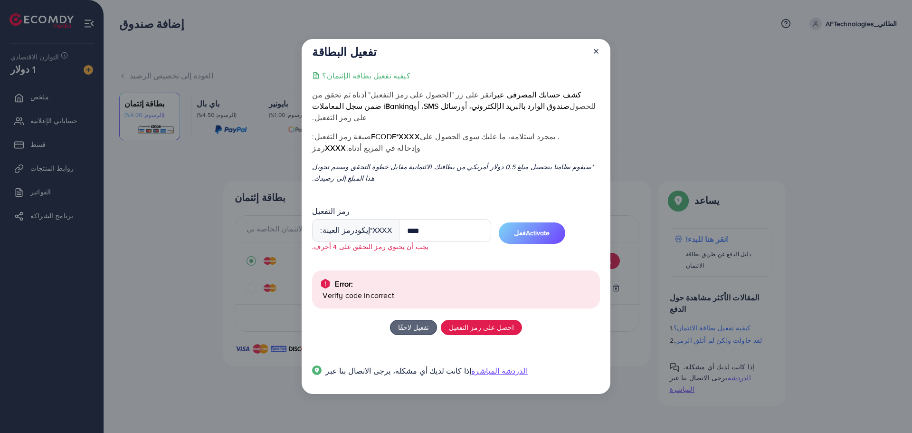
click at [413, 250] on span "رمز التفعيل رمز العينة: إيكود *XXXX **** يجب أن يحتوي رمز التحقق على 4 أحرف." at bounding box center [401, 233] width 179 height 52
click at [423, 229] on input "****" at bounding box center [445, 230] width 92 height 23
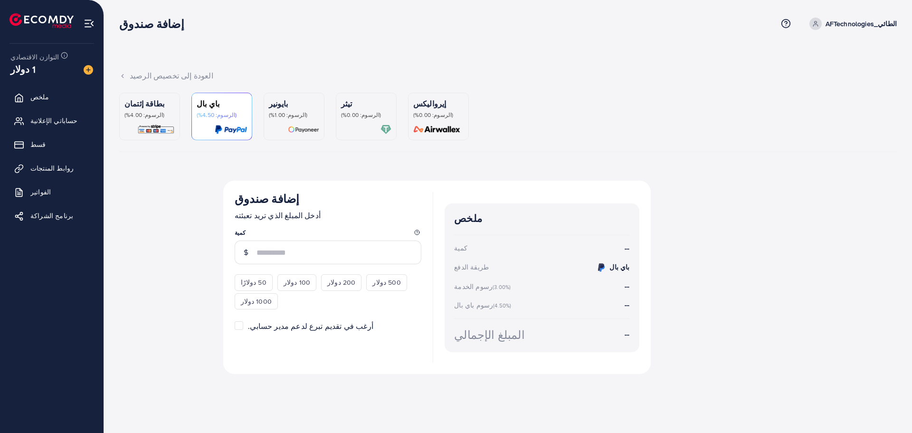
click at [165, 116] on p "(الرسوم: 4.00%)" at bounding box center [150, 115] width 50 height 8
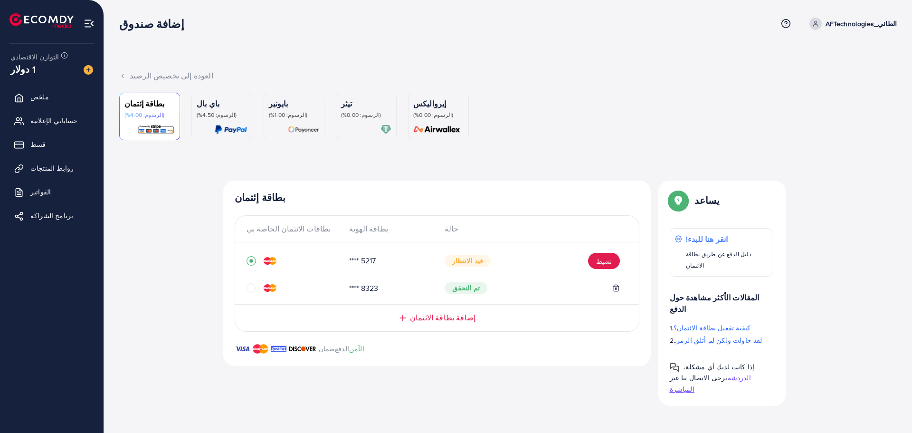
click at [472, 260] on font "قيد الانتظار" at bounding box center [467, 261] width 31 height 10
click at [616, 266] on button "نشيط" at bounding box center [604, 261] width 32 height 16
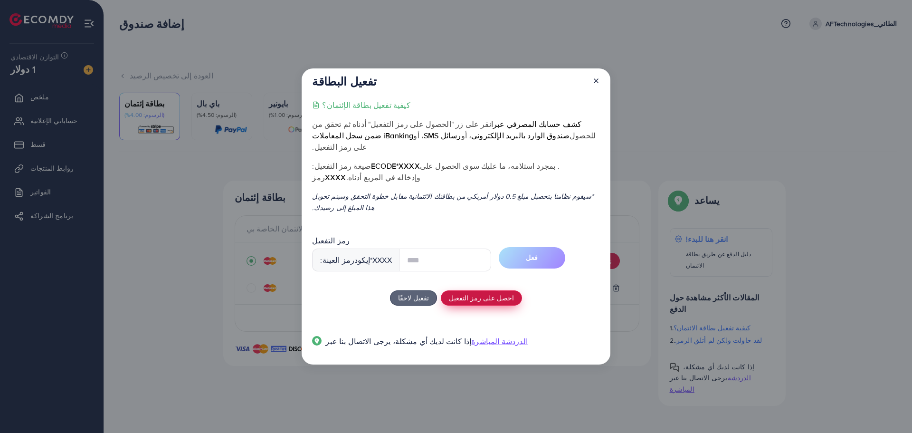
click at [466, 297] on font "احصل على رمز التفعيل" at bounding box center [481, 298] width 65 height 10
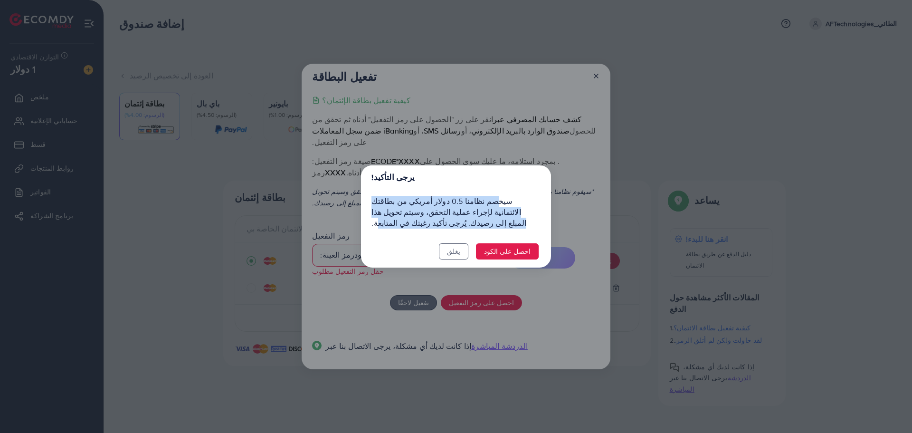
drag, startPoint x: 530, startPoint y: 203, endPoint x: 377, endPoint y: 225, distance: 155.1
click at [377, 225] on font "سيخصم نظامنا 0.5 دولار أمريكي من بطاقتك الائتمانية لإجراء عملية التحقق، وسيتم ت…" at bounding box center [449, 212] width 155 height 32
click at [454, 248] on button "يغلق" at bounding box center [453, 251] width 29 height 16
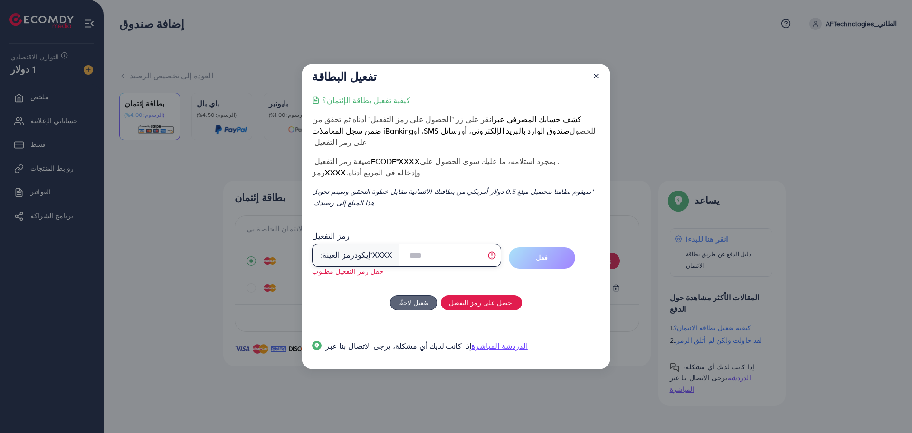
click at [454, 248] on input "text" at bounding box center [450, 255] width 102 height 23
click at [417, 246] on input "text" at bounding box center [450, 255] width 102 height 23
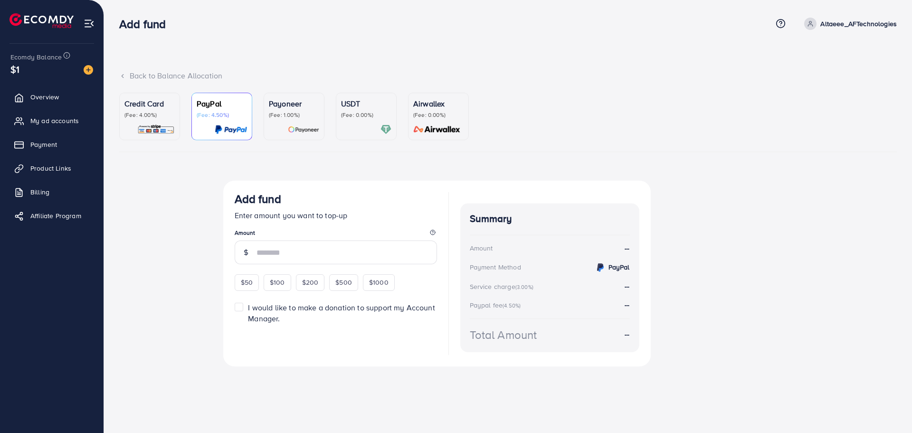
click at [134, 109] on p "Credit Card" at bounding box center [150, 103] width 50 height 11
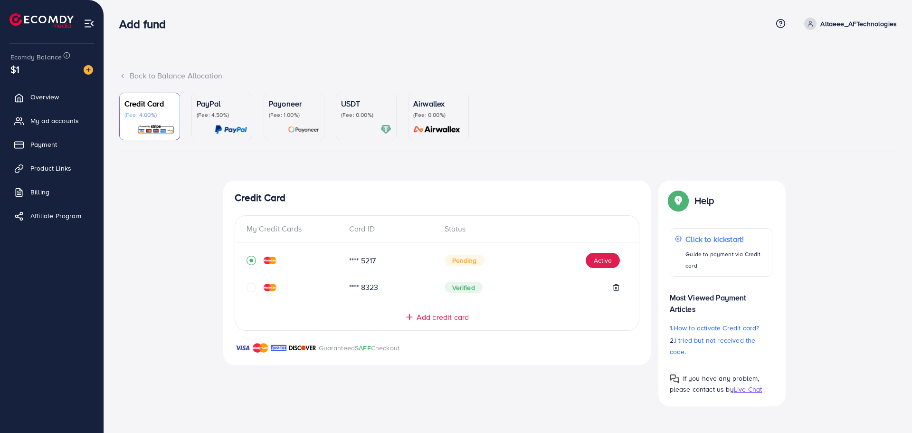
click at [843, 61] on div "Back to Balance Allocation Credit Card (Fee: 4.00%) PayPal (Fee: 4.50%) Payonee…" at bounding box center [508, 211] width 808 height 422
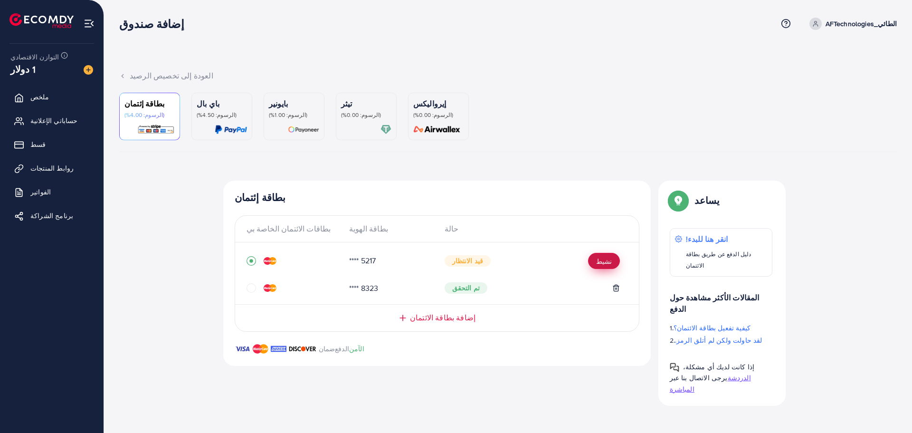
click at [606, 262] on font "نشيط" at bounding box center [604, 262] width 16 height 10
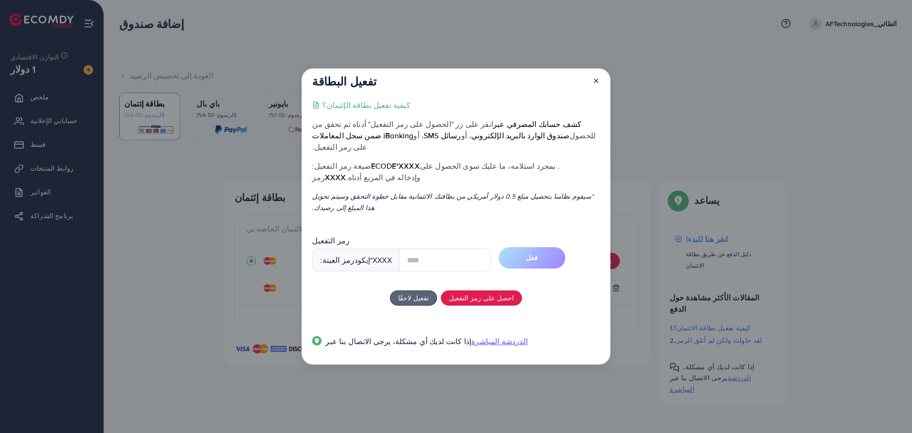
click at [404, 259] on input "text" at bounding box center [445, 260] width 92 height 23
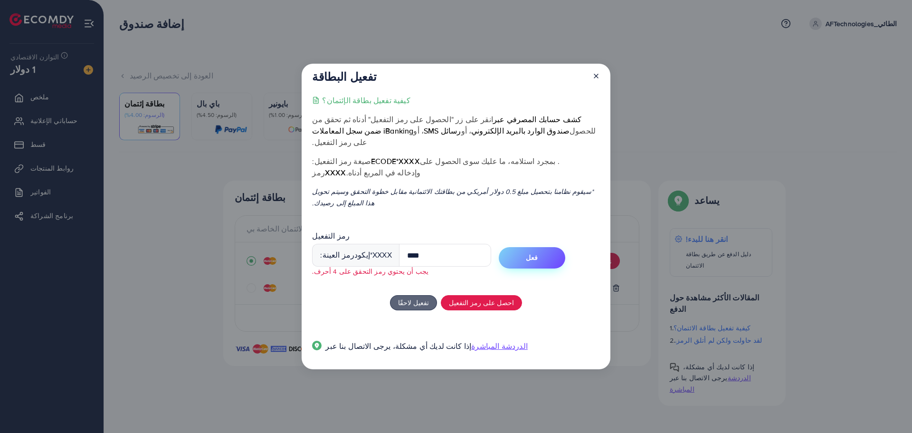
type input "****"
click at [526, 253] on font "فعل" at bounding box center [532, 258] width 12 height 10
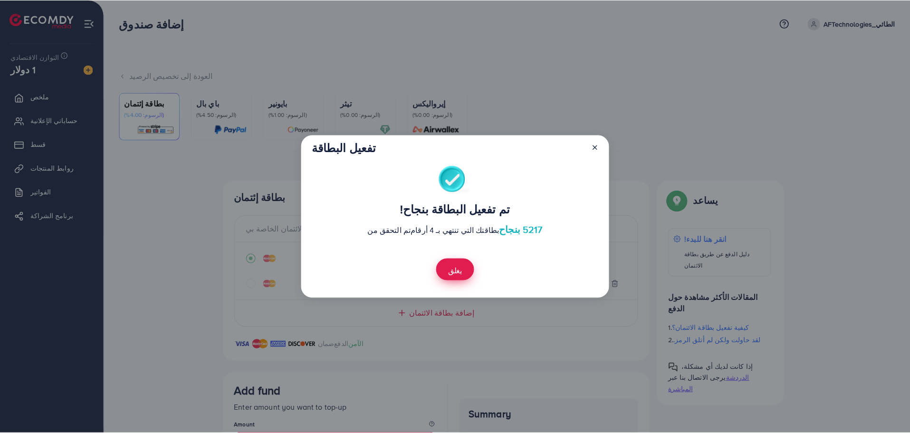
scroll to position [23, 0]
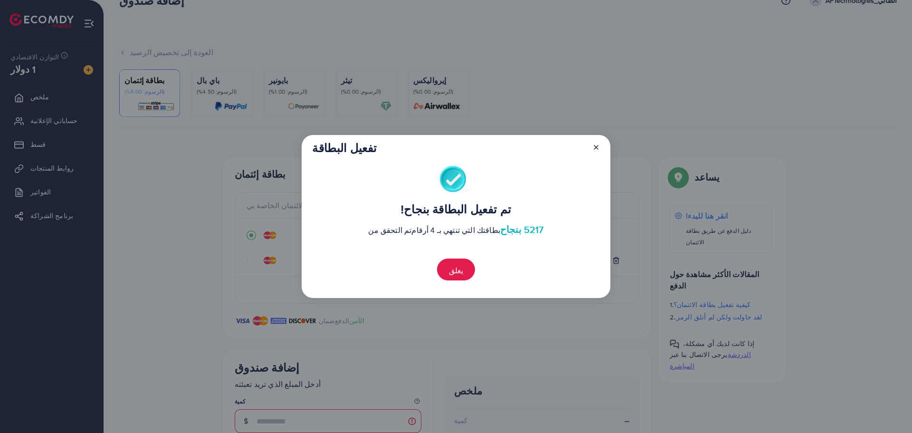
click at [596, 144] on icon at bounding box center [597, 148] width 8 height 8
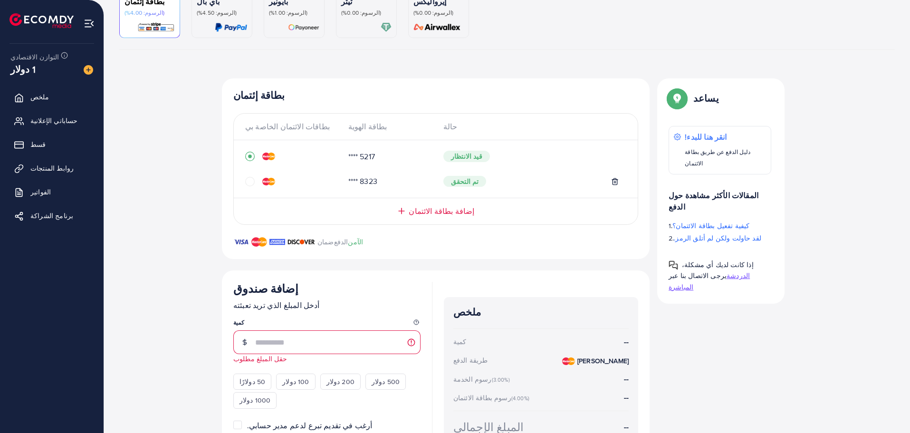
scroll to position [118, 0]
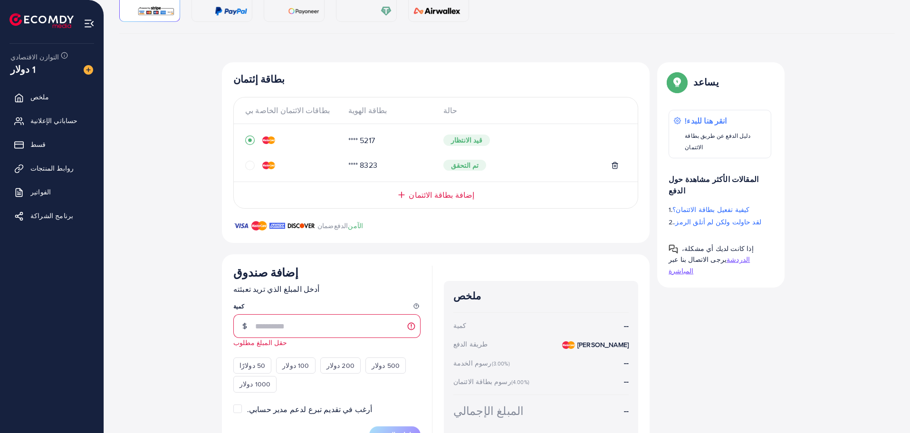
click at [246, 167] on icon "دائرة" at bounding box center [250, 166] width 10 height 10
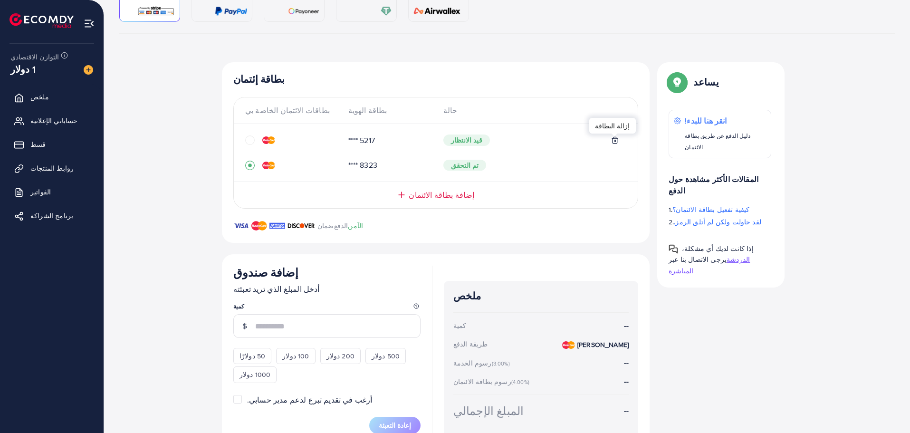
click at [617, 142] on icon at bounding box center [615, 140] width 4 height 6
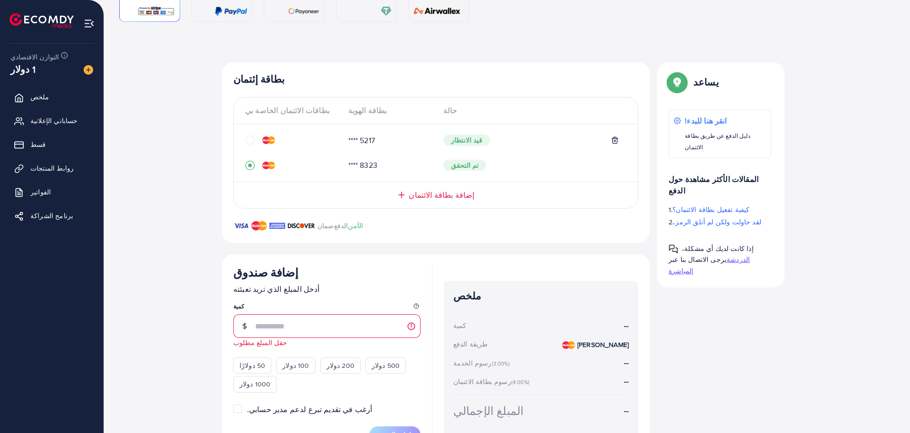
click at [613, 140] on icon at bounding box center [615, 140] width 4 height 6
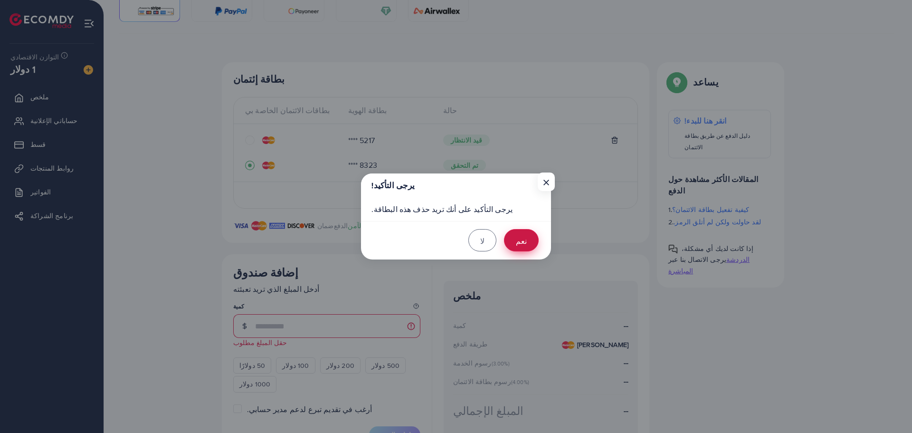
click at [521, 238] on font "نعم" at bounding box center [521, 241] width 11 height 10
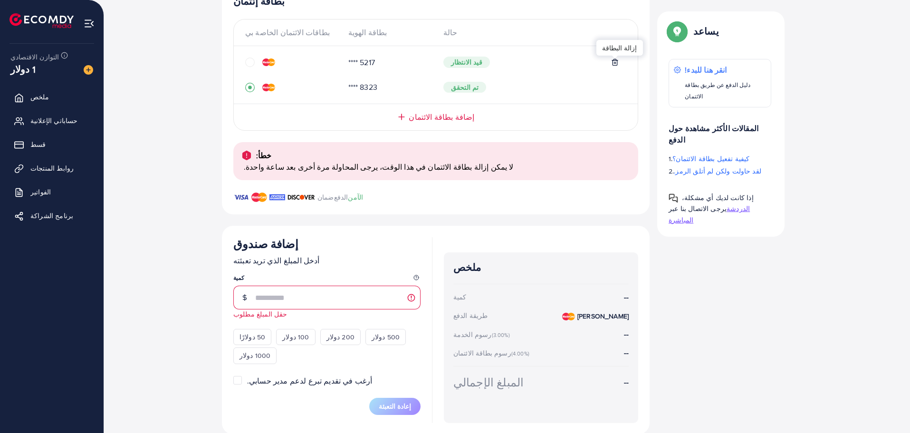
scroll to position [213, 0]
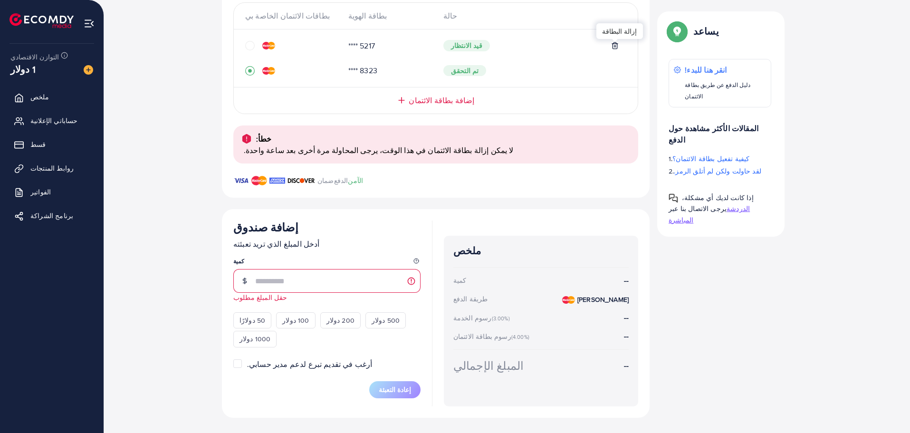
click at [242, 48] on div "**** 5217 قيد الانتظار **** 8323 تم التحقق" at bounding box center [436, 58] width 404 height 42
click at [248, 46] on icon "circle" at bounding box center [250, 46] width 10 height 10
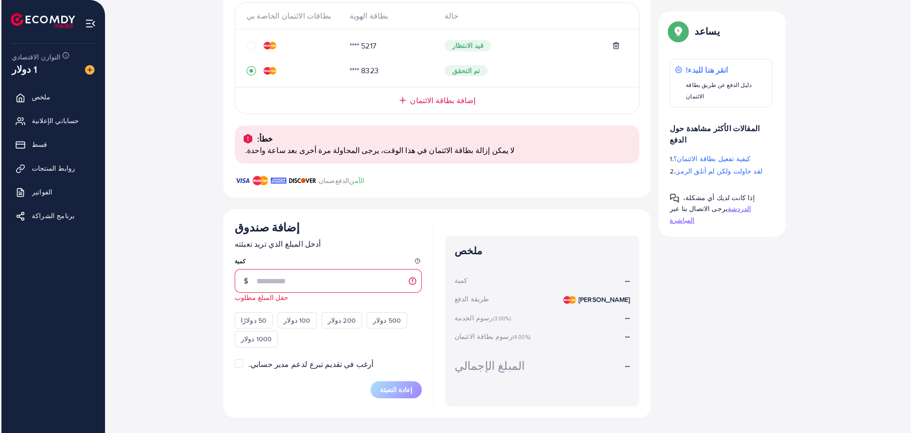
scroll to position [163, 0]
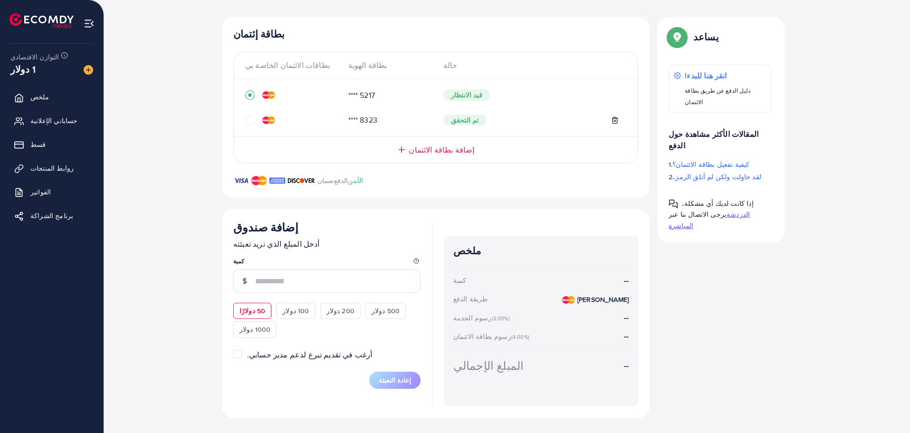
click at [253, 314] on div "50 دولارًا" at bounding box center [252, 311] width 38 height 16
type input "**"
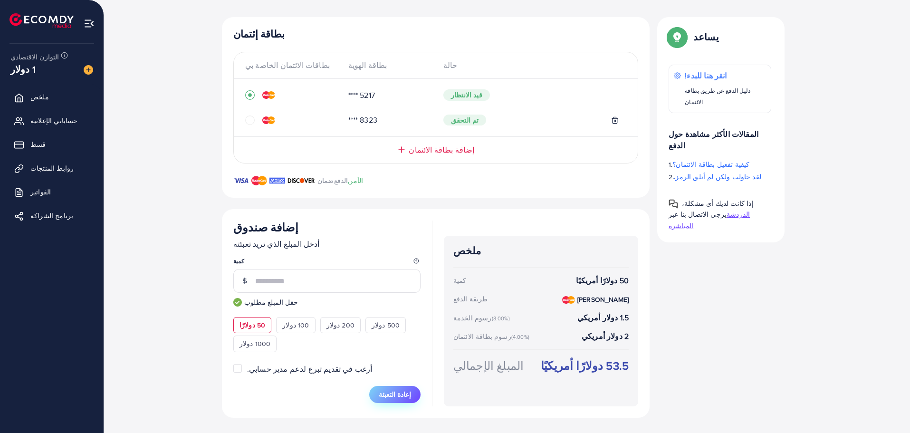
click at [398, 393] on font "إعادة التعبئة" at bounding box center [395, 395] width 32 height 10
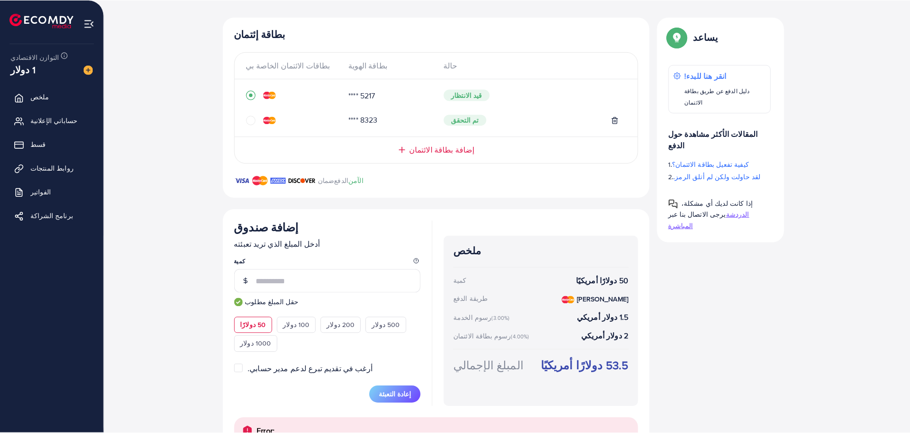
scroll to position [213, 0]
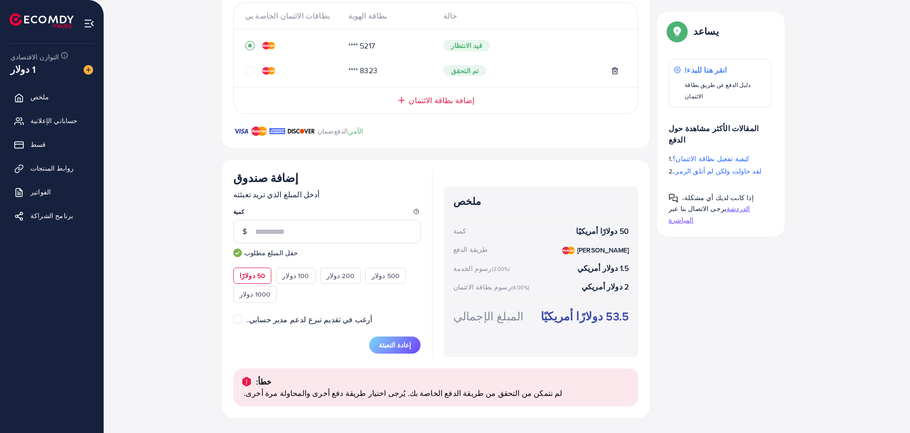
click at [831, 220] on div "تمت التعبئة بنجاح! شكرًا لك على الشراء. يُرجى التحقق من رصيدك مرة أخرى. ملخص عم…" at bounding box center [507, 193] width 776 height 450
click at [840, 296] on div "تمت التعبئة بنجاح! شكرًا لك على الشراء. يُرجى التحقق من رصيدك مرة أخرى. ملخص عم…" at bounding box center [507, 193] width 776 height 450
click at [400, 345] on font "إعادة التعبئة" at bounding box center [395, 345] width 32 height 10
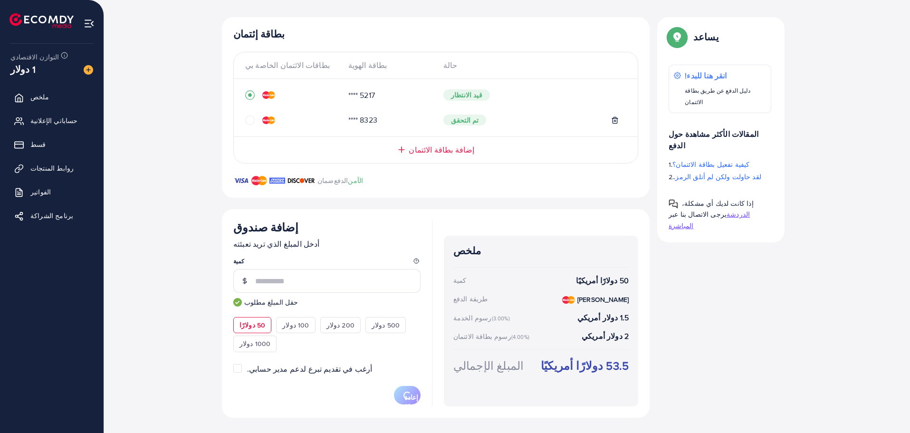
scroll to position [93, 0]
